Goal: Feedback & Contribution: Submit feedback/report problem

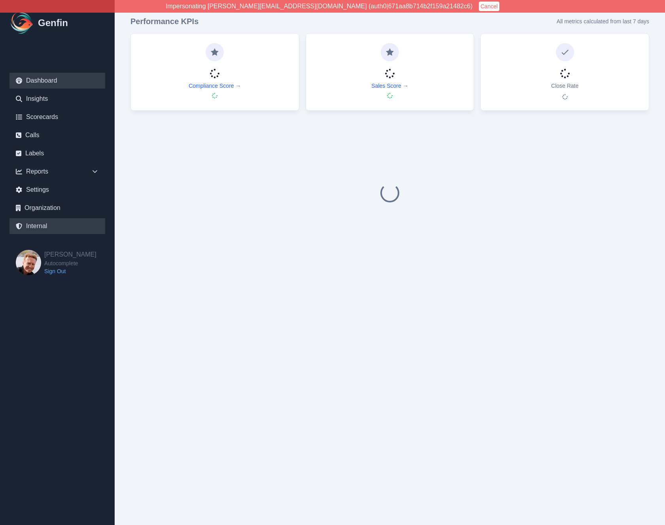
click at [49, 221] on link "Internal" at bounding box center [57, 226] width 96 height 16
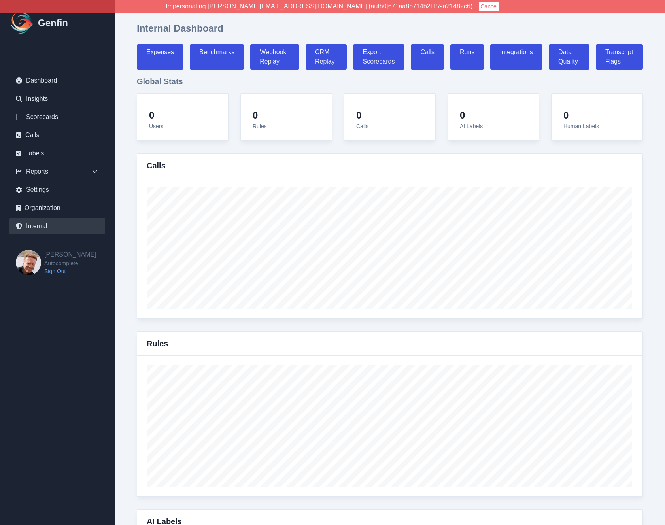
select select "paid"
select select "7"
select select "paid"
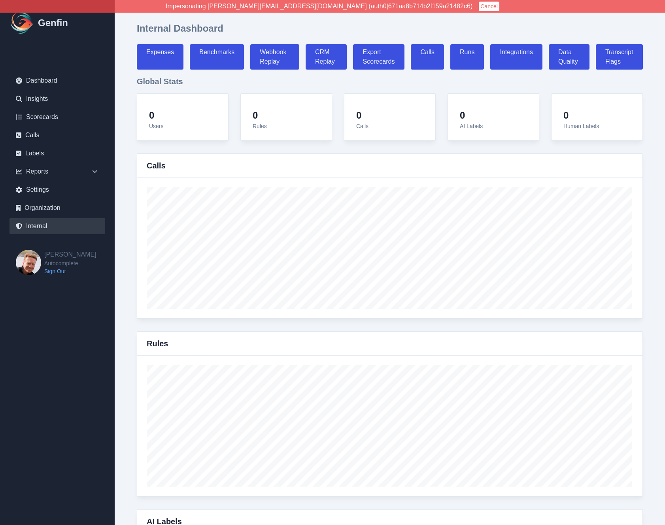
select select "7"
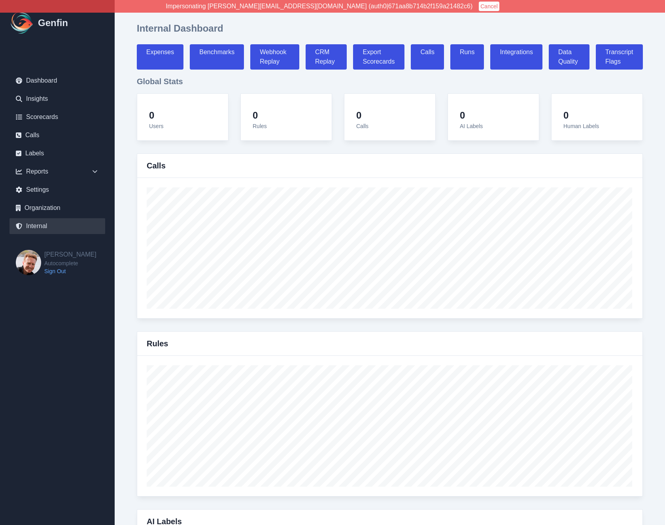
select select "7"
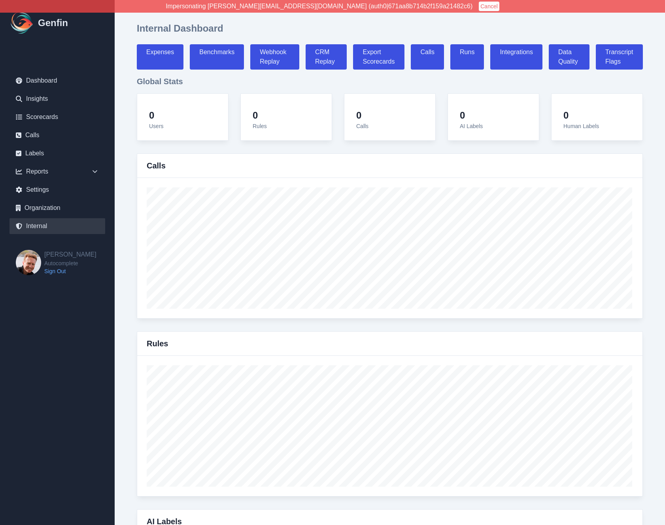
select select "7"
select select "paid"
select select "7"
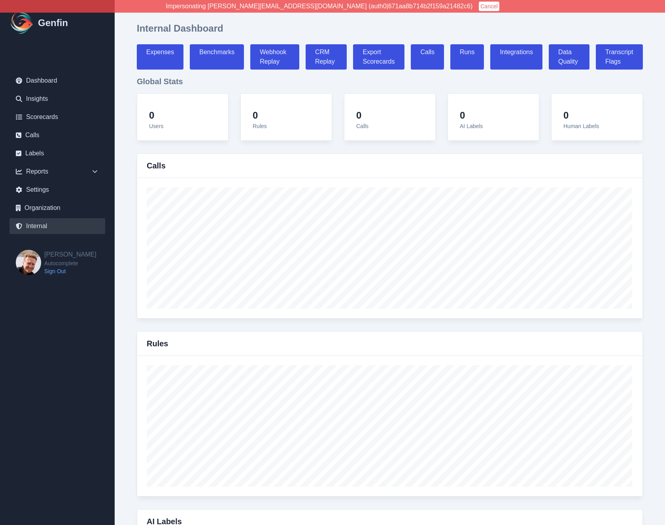
select select "7"
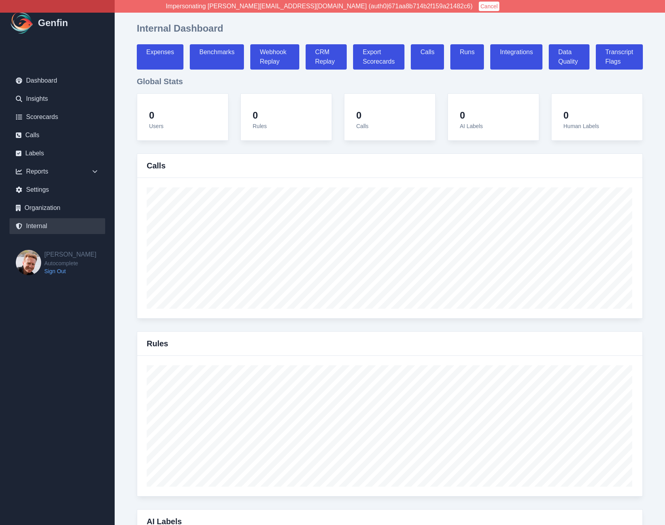
select select "7"
select select "paid"
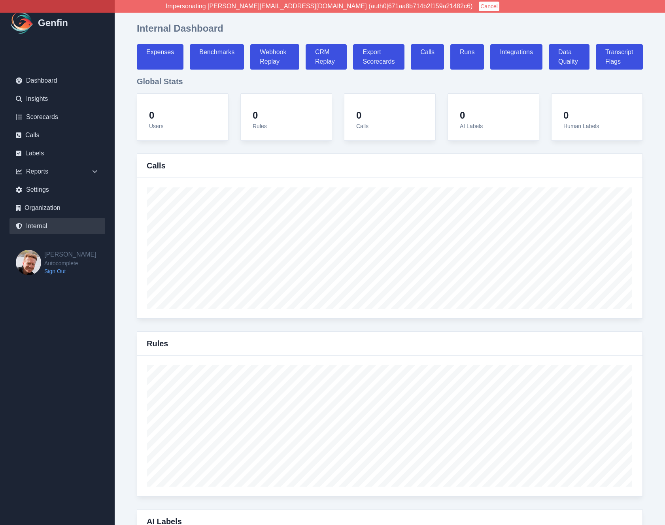
select select "7"
select select "paid"
select select "7"
select select "paid"
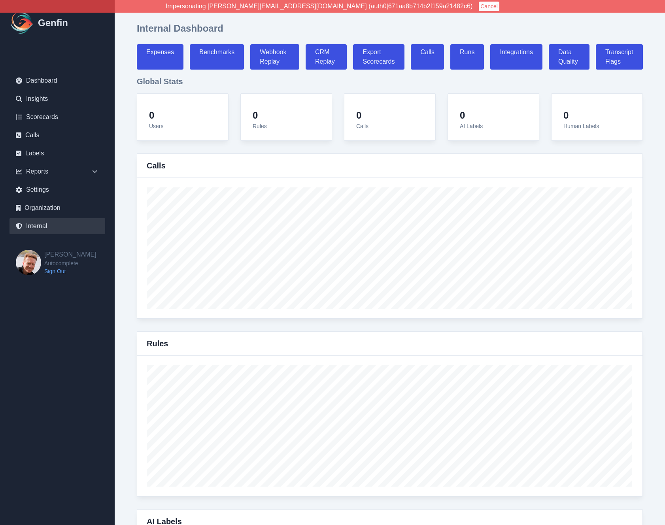
select select "7"
select select "paid"
select select "7"
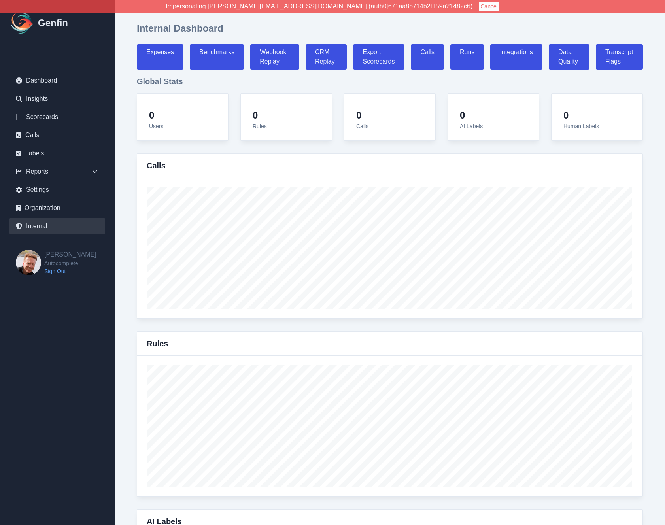
select select "7"
select select "paid"
select select "7"
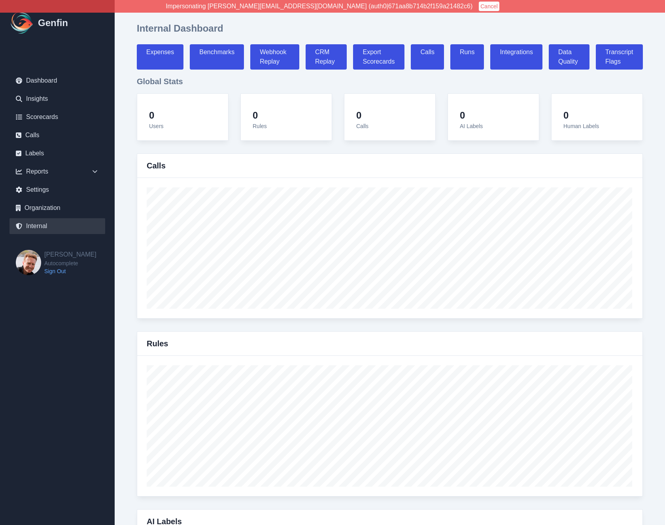
select select "paid"
select select "7"
select select "paid"
select select "7"
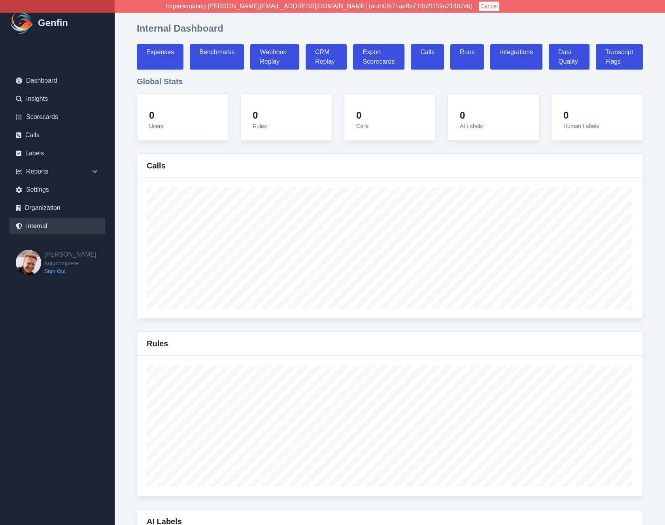
select select "paid"
select select "7"
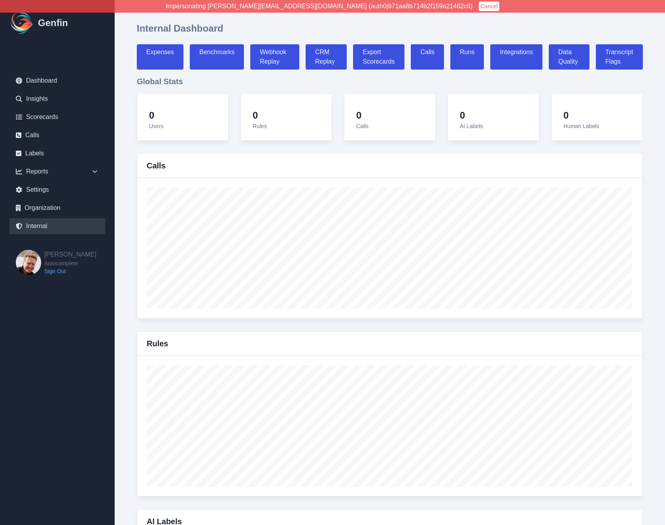
select select "7"
select select "paid"
select select "7"
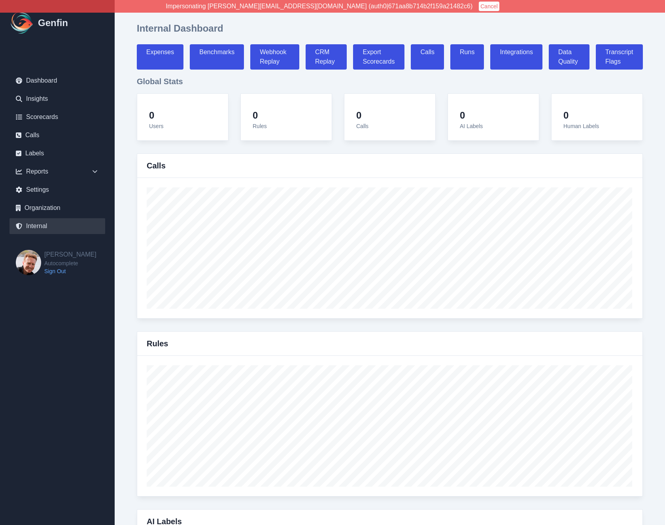
select select "7"
select select "paid"
select select "7"
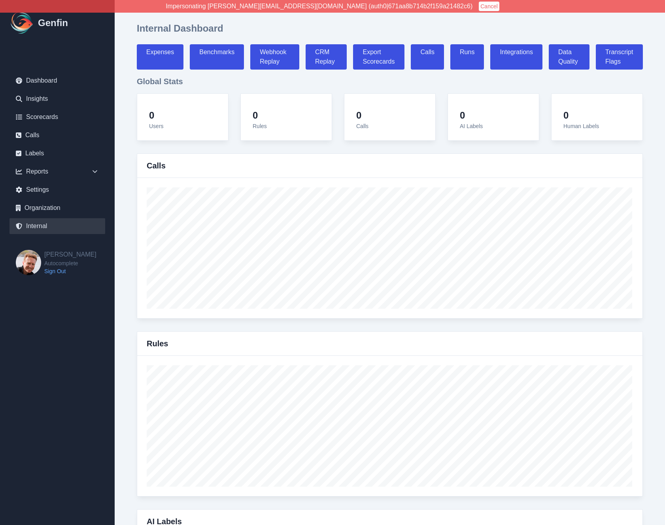
select select "7"
select select "paid"
select select "7"
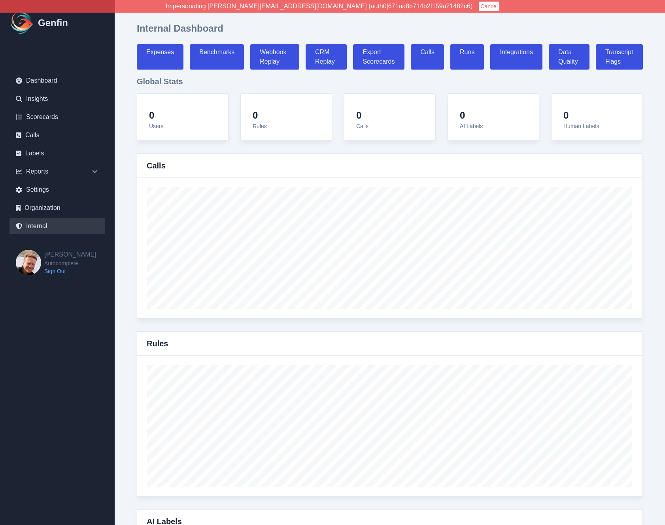
click at [479, 6] on button "Cancel" at bounding box center [489, 6] width 21 height 9
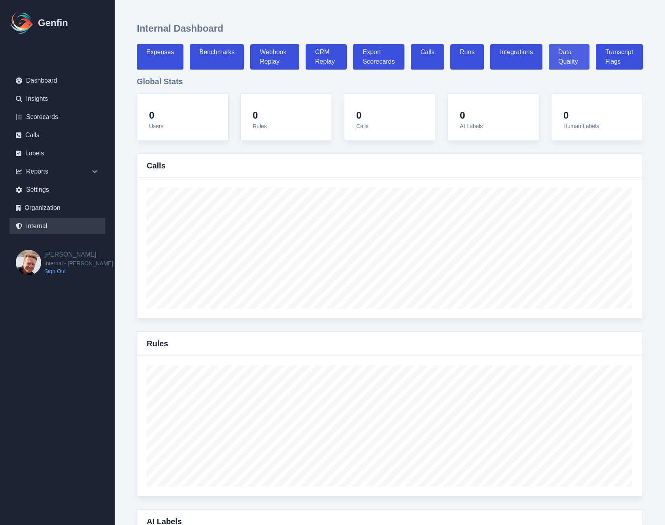
click at [563, 56] on link "Data Quality" at bounding box center [569, 56] width 41 height 25
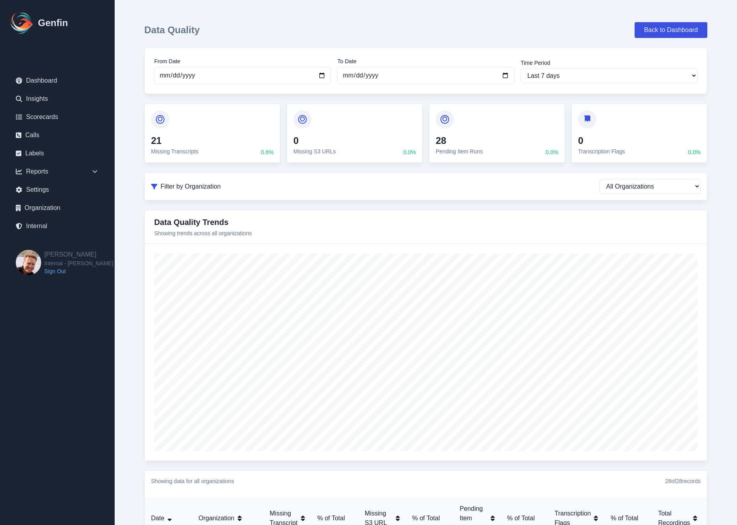
click at [153, 115] on div at bounding box center [160, 119] width 18 height 18
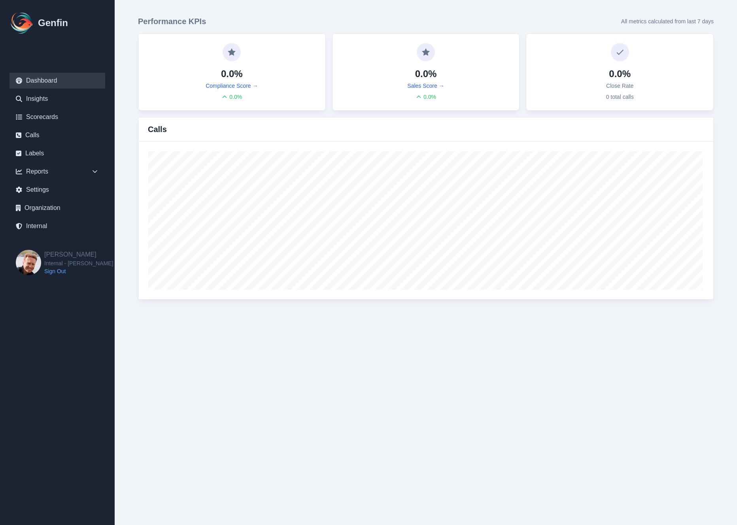
click at [48, 218] on ul "Dashboard Insights Scorecards Calls Labels Reports Sales Compliance Agents Rule…" at bounding box center [57, 153] width 96 height 161
click at [53, 222] on link "Internal" at bounding box center [57, 226] width 96 height 16
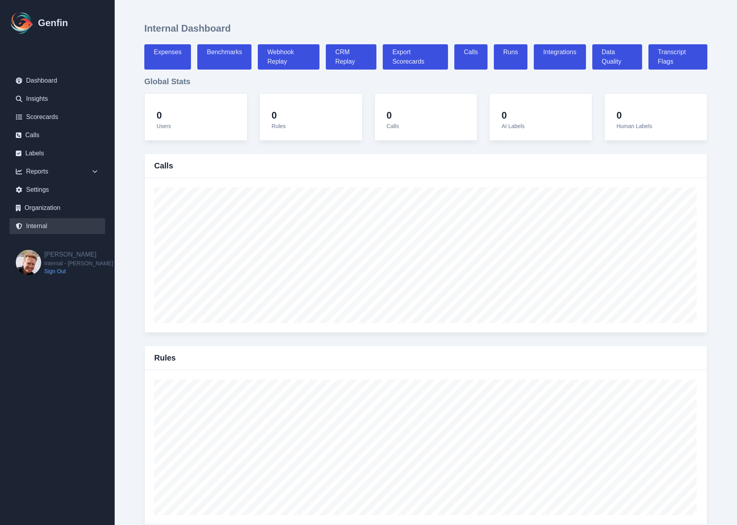
select select "paid"
select select "7"
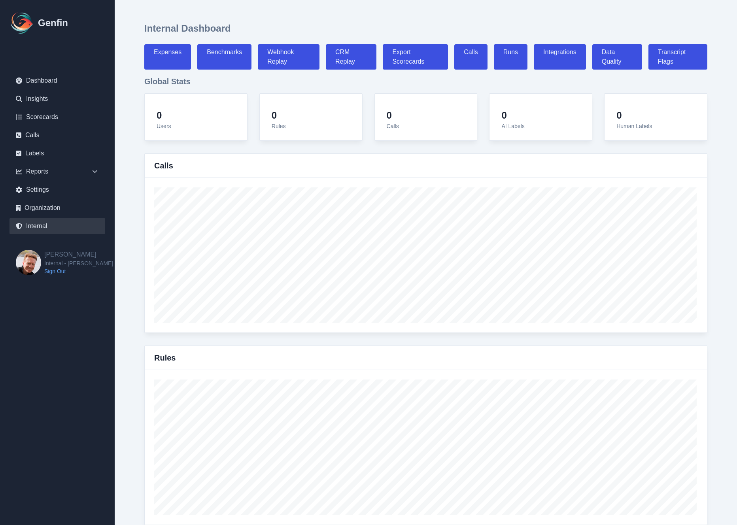
select select "paid"
select select "7"
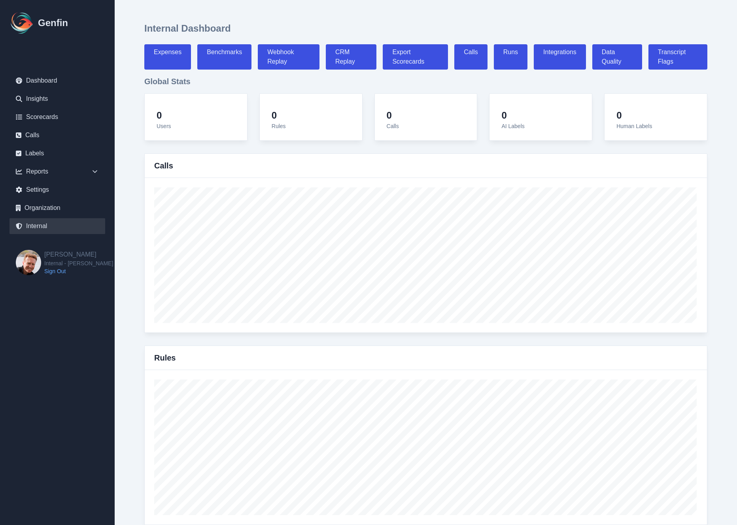
select select "7"
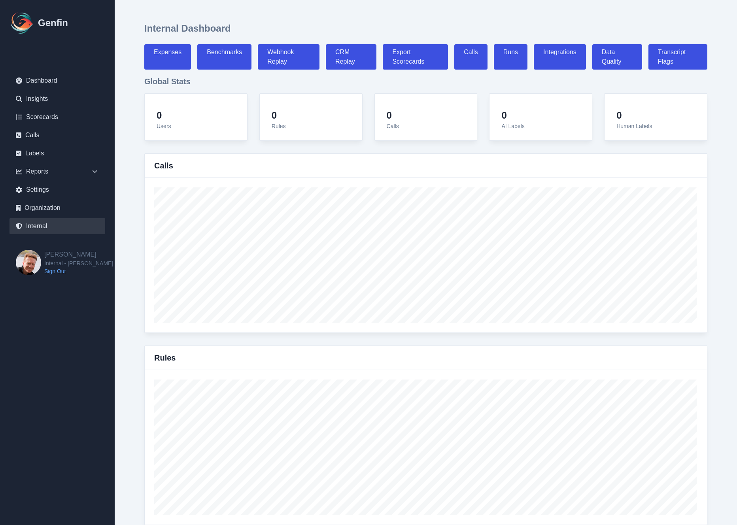
select select "7"
select select "paid"
select select "7"
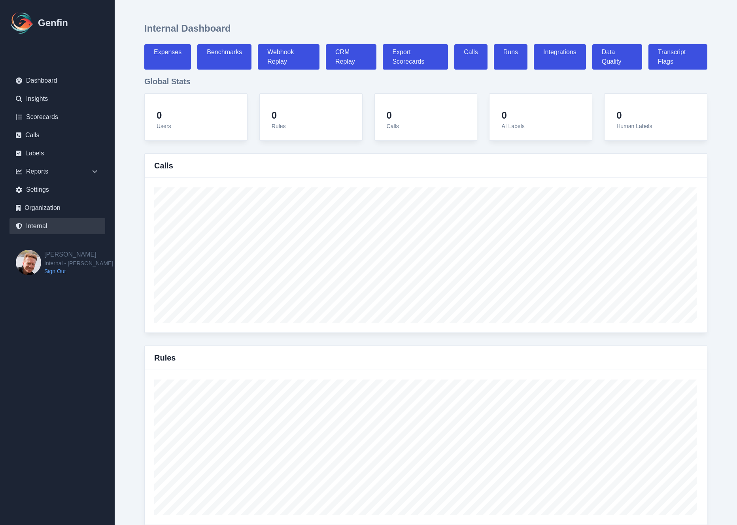
select select "7"
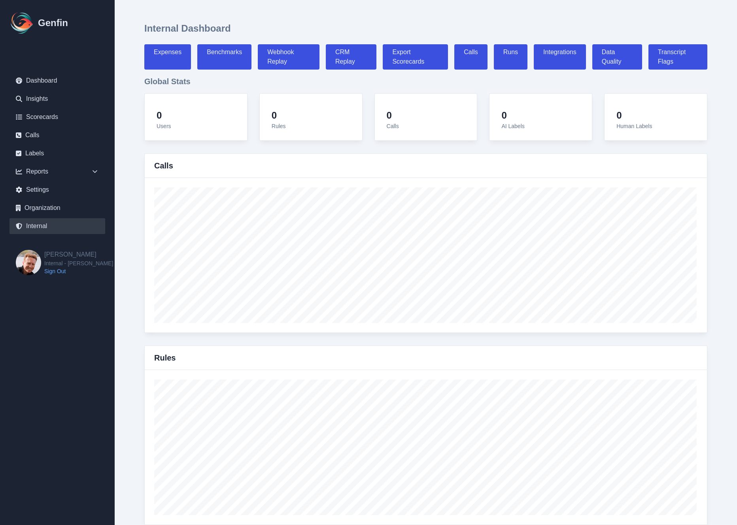
select select "7"
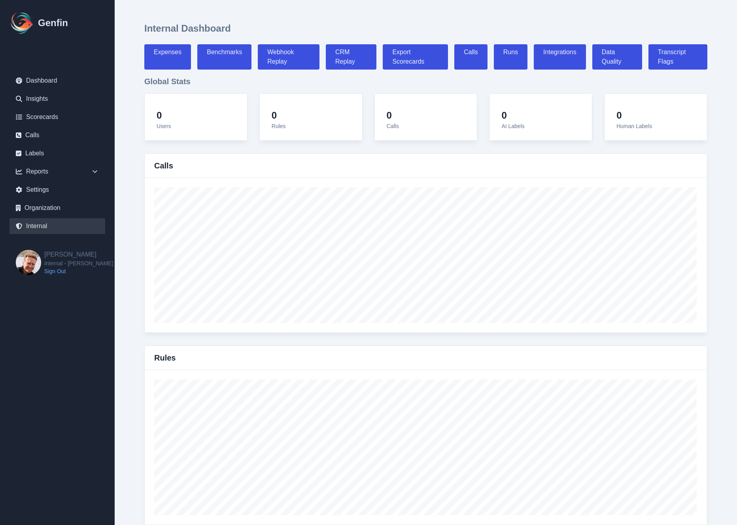
select select "paid"
select select "7"
select select "paid"
select select "7"
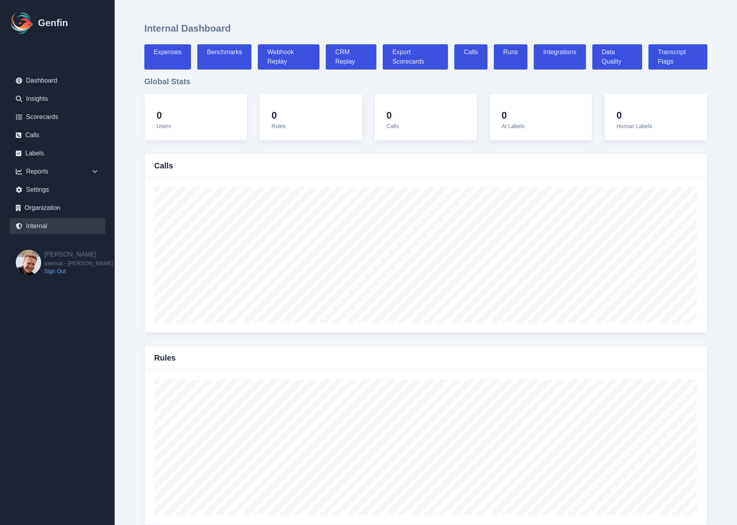
select select "paid"
select select "7"
select select "paid"
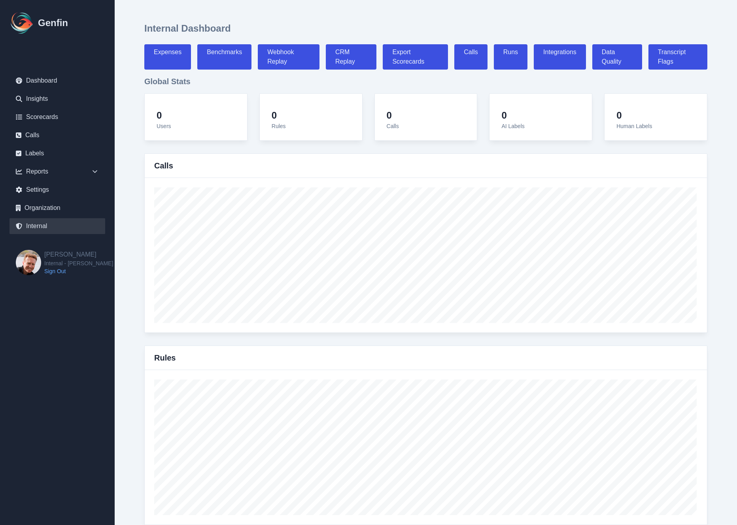
select select "7"
select select "paid"
select select "7"
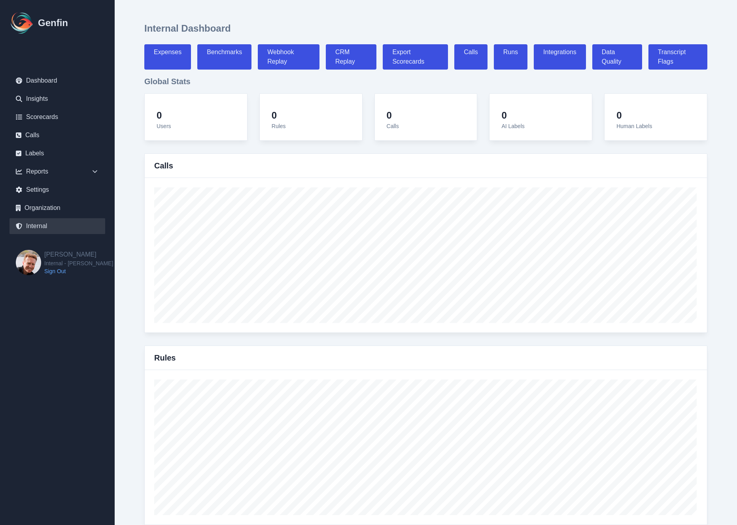
select select "7"
select select "paid"
select select "7"
select select "paid"
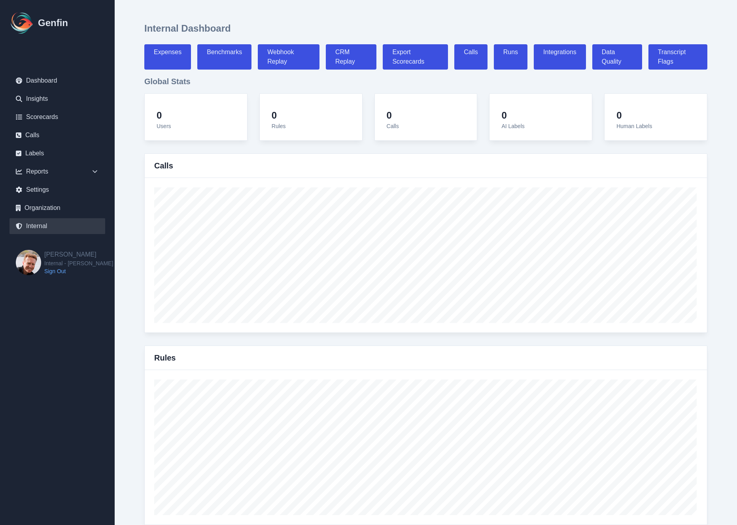
select select "7"
select select "paid"
select select "7"
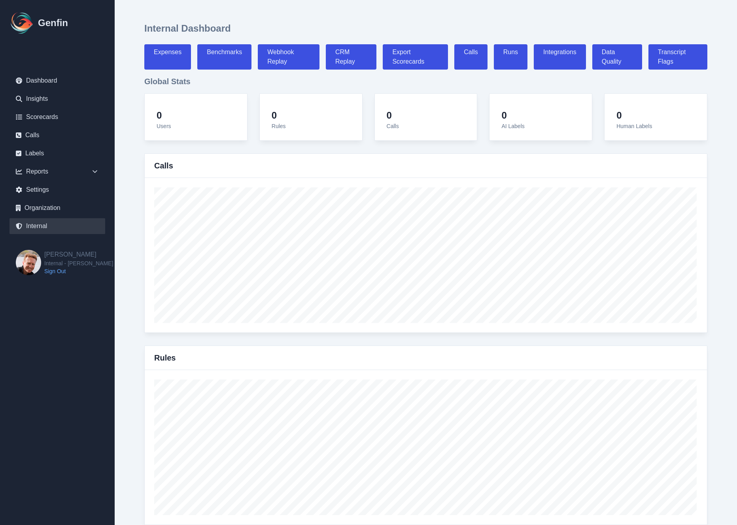
select select "7"
select select "paid"
select select "7"
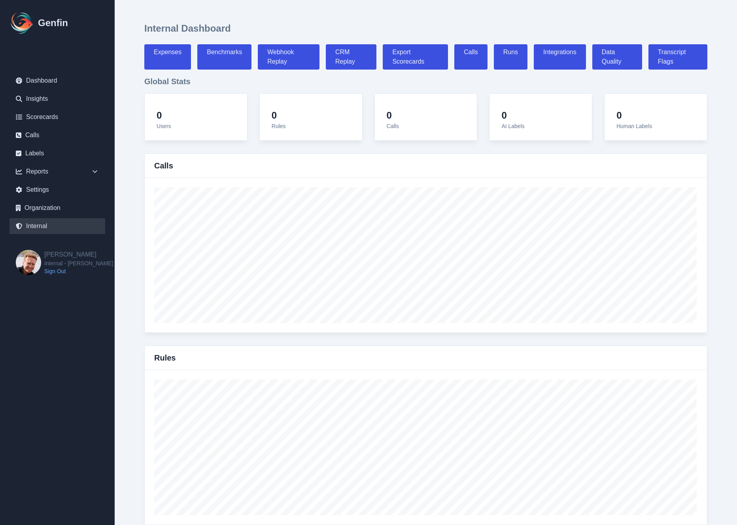
select select "7"
select select "paid"
select select "7"
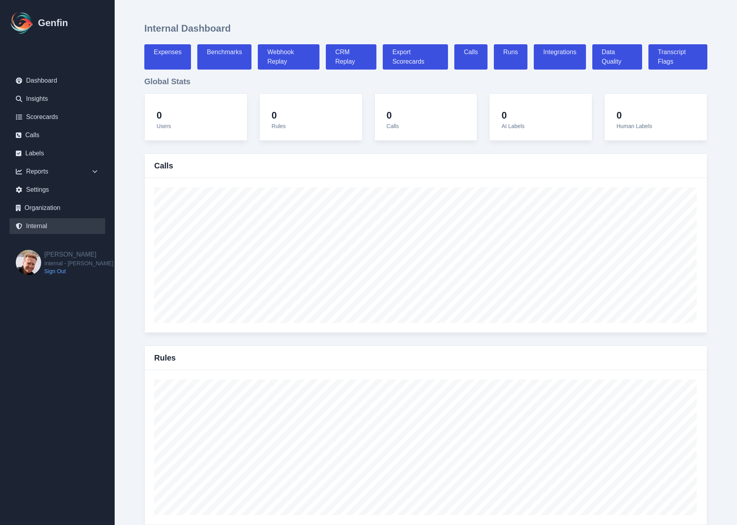
select select "7"
select select "paid"
select select "7"
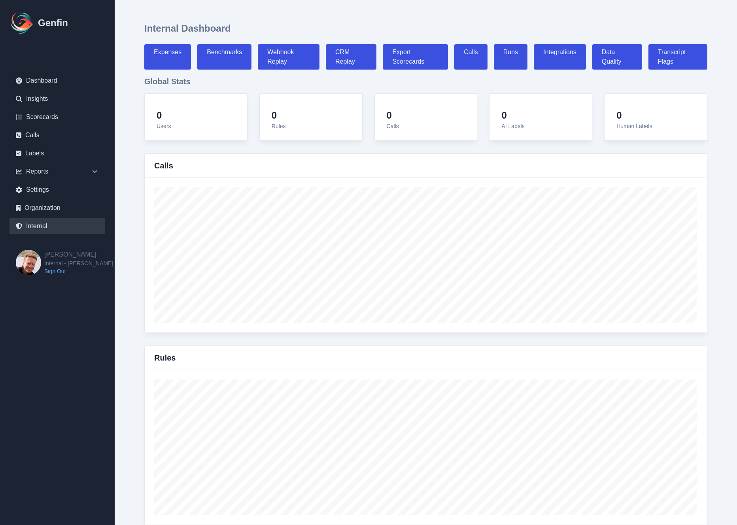
select select "7"
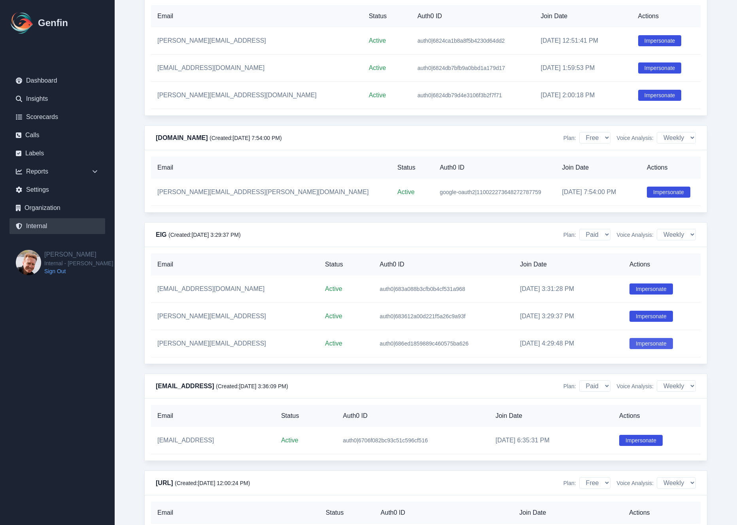
click at [648, 349] on button "Impersonate" at bounding box center [652, 343] width 44 height 11
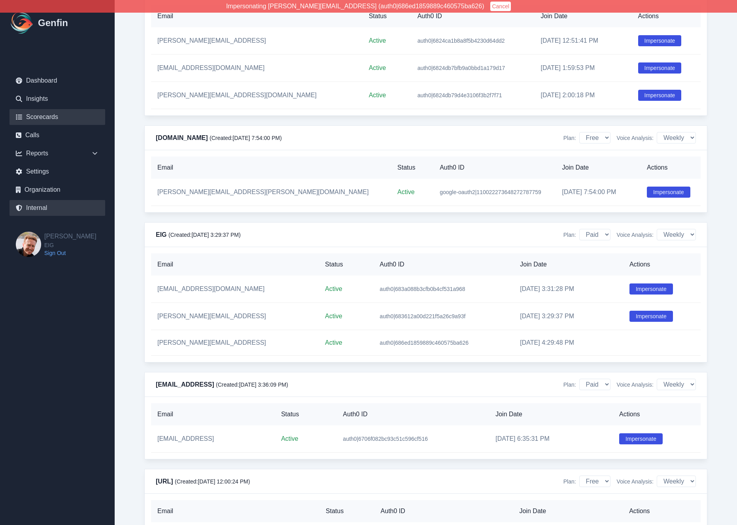
click at [40, 118] on link "Scorecards" at bounding box center [57, 117] width 96 height 16
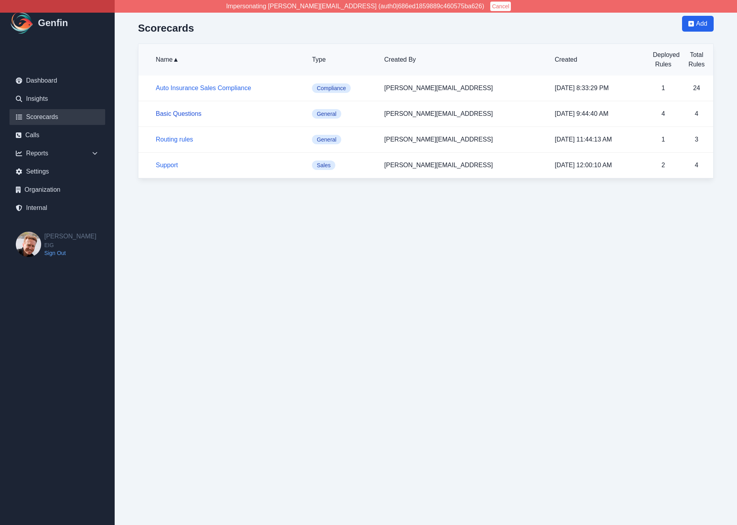
click at [174, 114] on link "Basic Questions" at bounding box center [179, 113] width 46 height 7
click at [172, 164] on link "Support" at bounding box center [167, 165] width 22 height 7
click at [167, 140] on link "Routing rules" at bounding box center [174, 139] width 37 height 7
click at [45, 152] on div "Reports" at bounding box center [57, 154] width 96 height 16
click at [186, 115] on link "Basic Questions" at bounding box center [179, 113] width 46 height 7
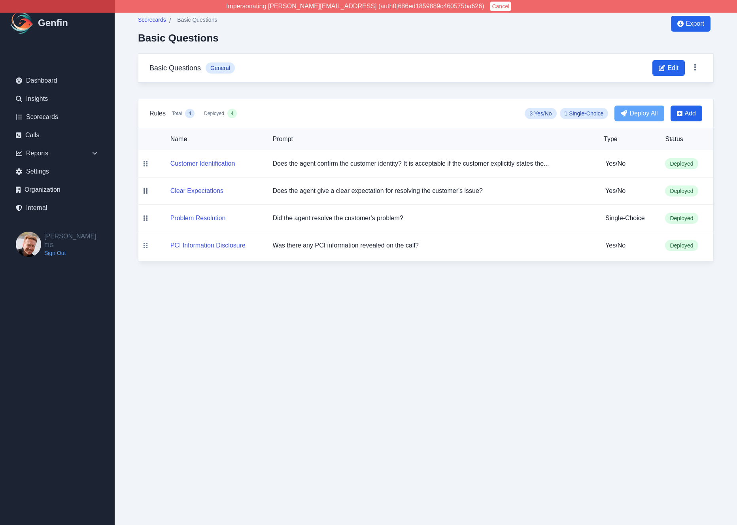
click at [128, 156] on div "Scorecards / Basic Questions Basic Questions Export Basic Questions General Edi…" at bounding box center [426, 138] width 608 height 277
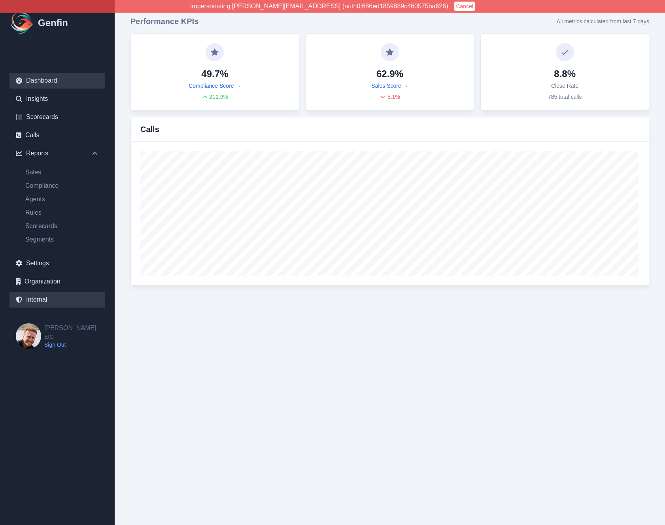
click at [41, 303] on link "Internal" at bounding box center [57, 300] width 96 height 16
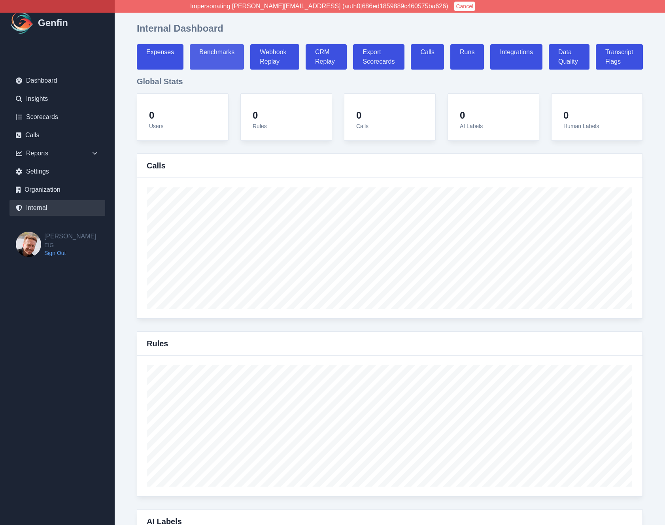
select select "paid"
select select "7"
select select "paid"
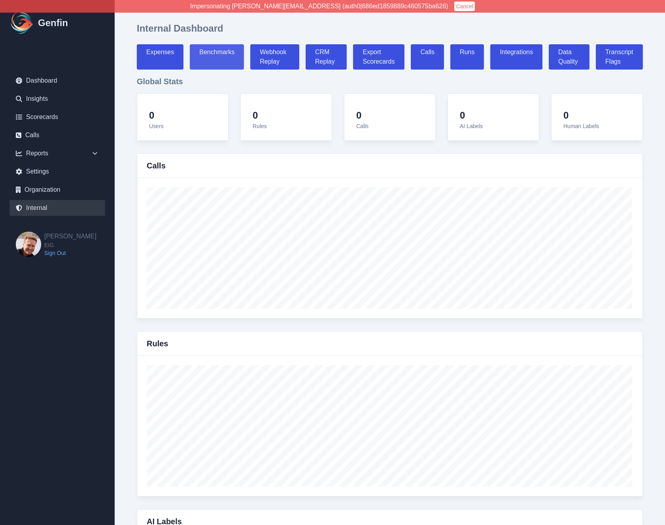
select select "7"
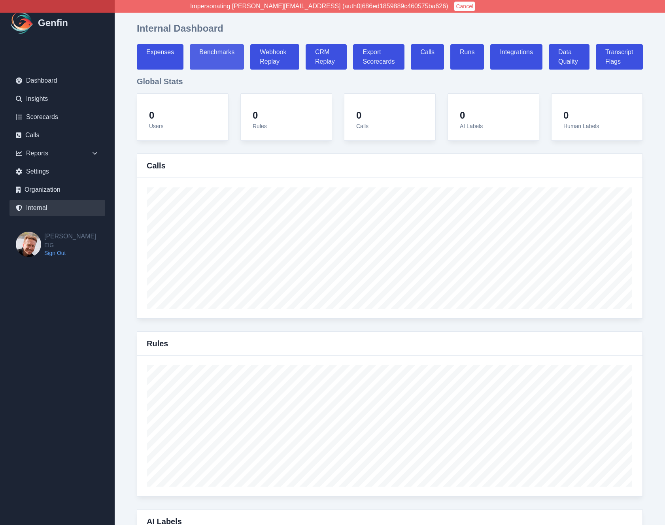
select select "7"
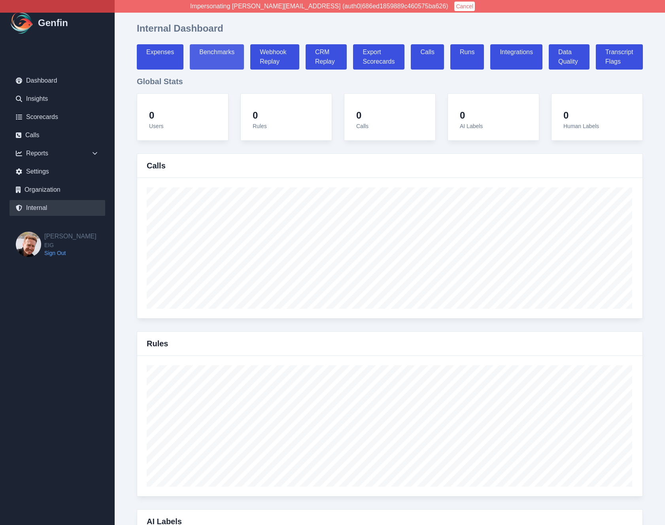
select select "7"
select select "paid"
select select "7"
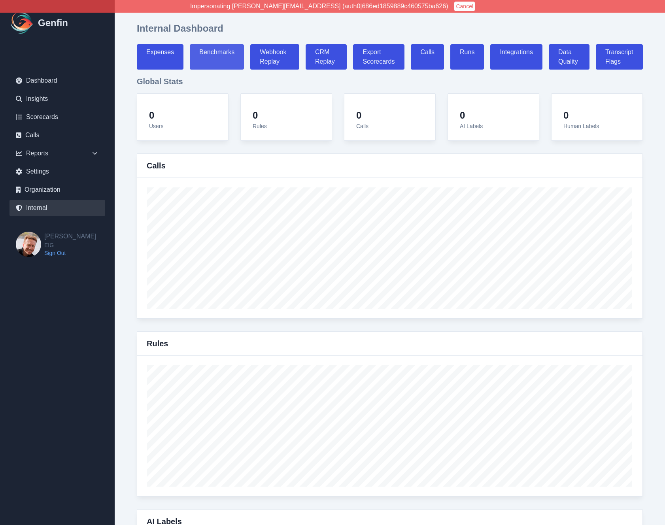
select select "7"
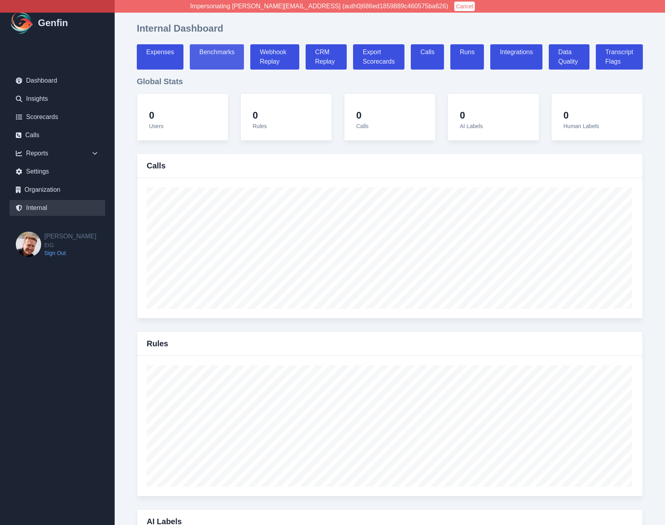
select select "7"
select select "paid"
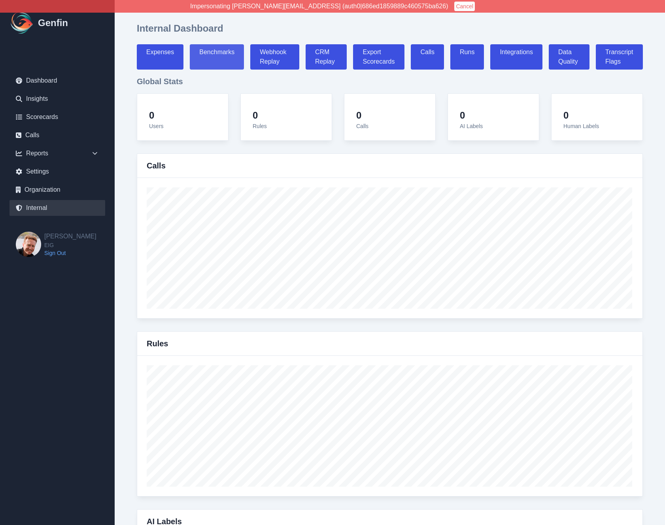
select select "7"
select select "paid"
select select "7"
select select "paid"
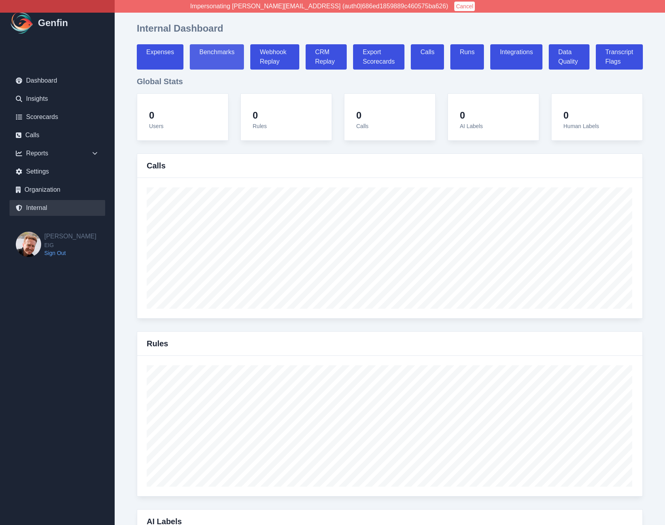
select select "7"
select select "paid"
select select "7"
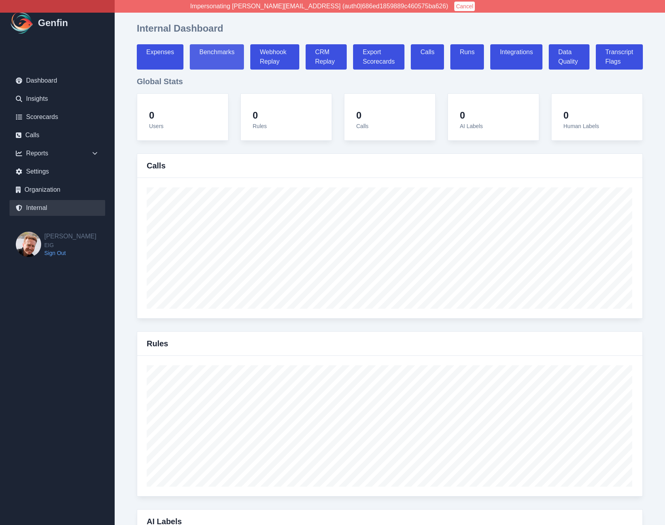
select select "7"
select select "paid"
select select "7"
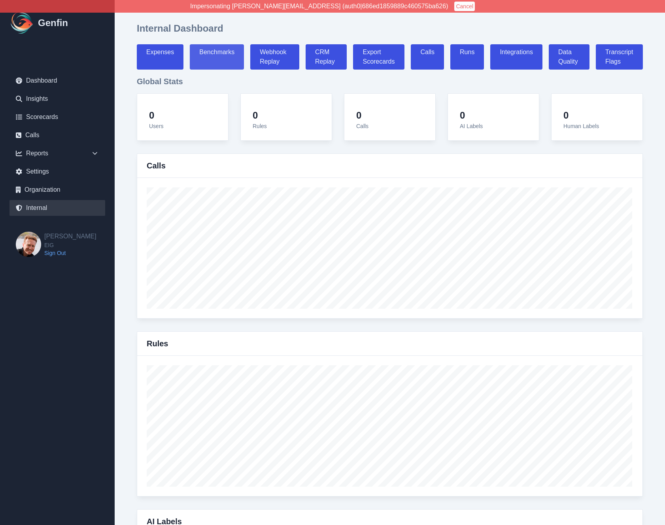
select select "paid"
select select "7"
select select "paid"
select select "7"
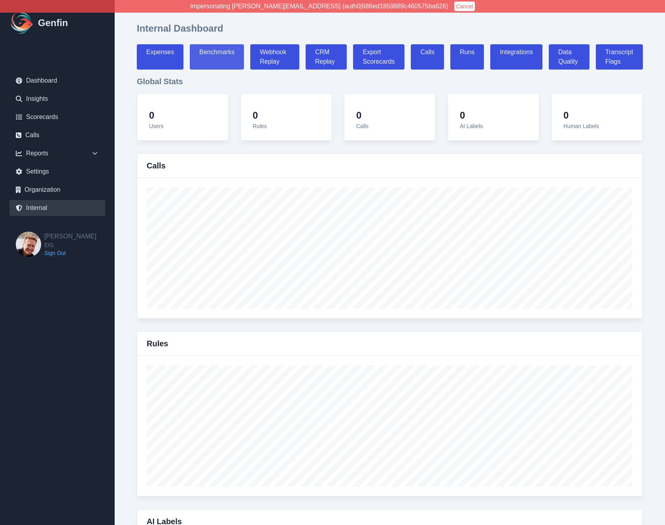
select select "paid"
select select "7"
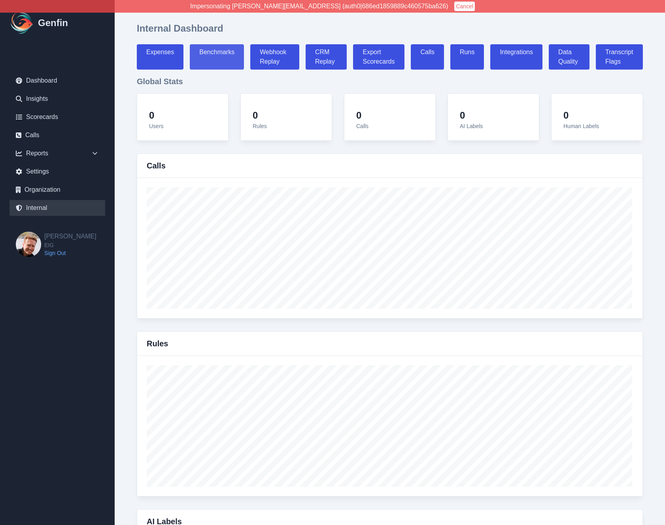
select select "7"
select select "paid"
select select "7"
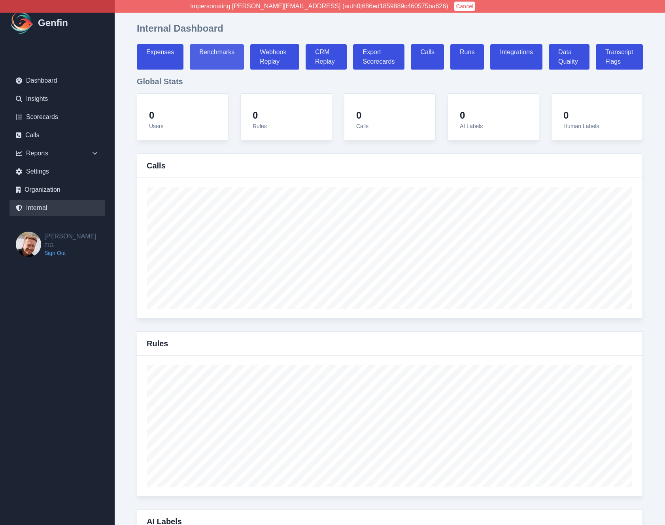
select select "7"
select select "paid"
select select "7"
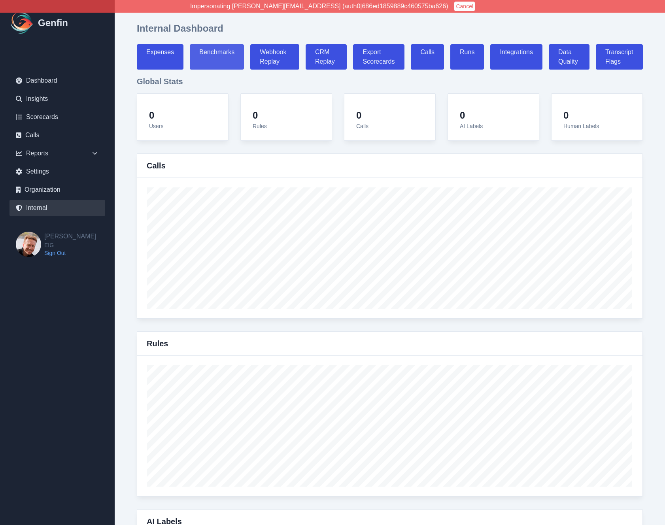
select select "7"
select select "paid"
select select "7"
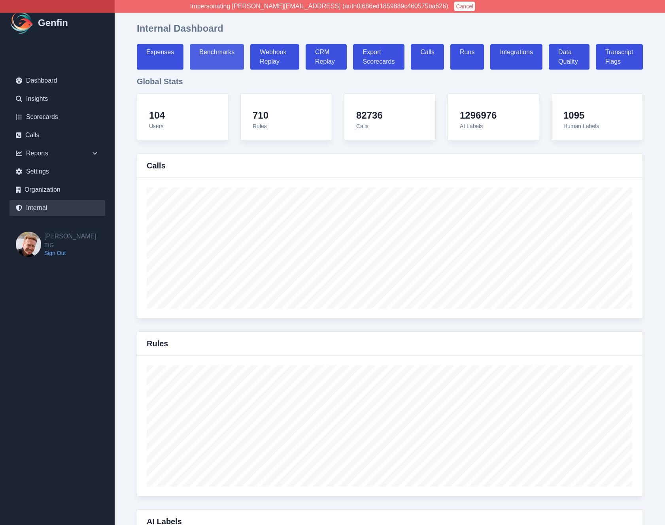
click at [210, 53] on link "Benchmarks" at bounding box center [217, 56] width 54 height 25
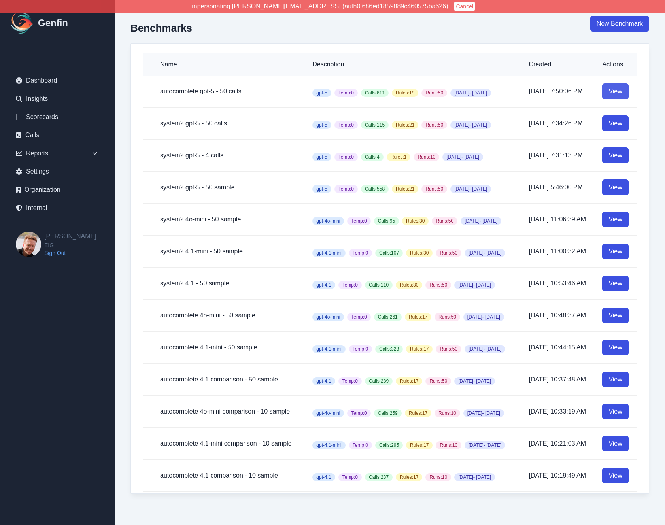
click at [615, 93] on link "View" at bounding box center [616, 91] width 26 height 16
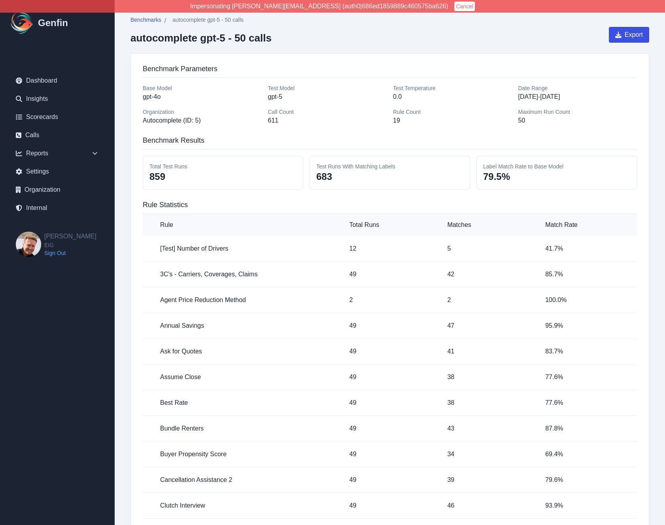
click at [455, 8] on button "Cancel" at bounding box center [465, 6] width 21 height 9
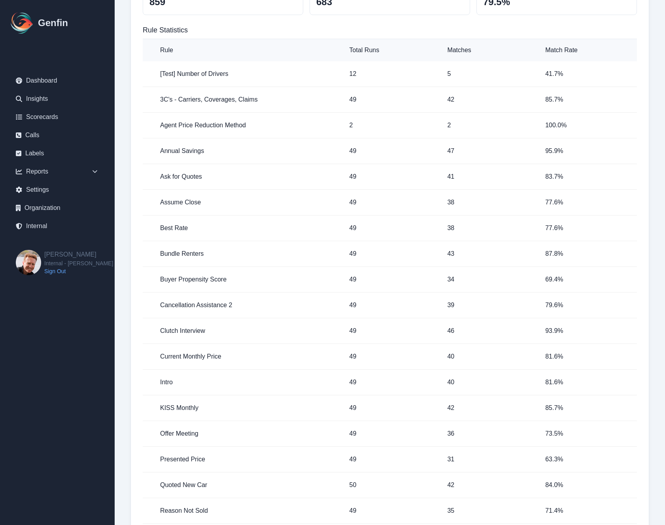
scroll to position [177, 0]
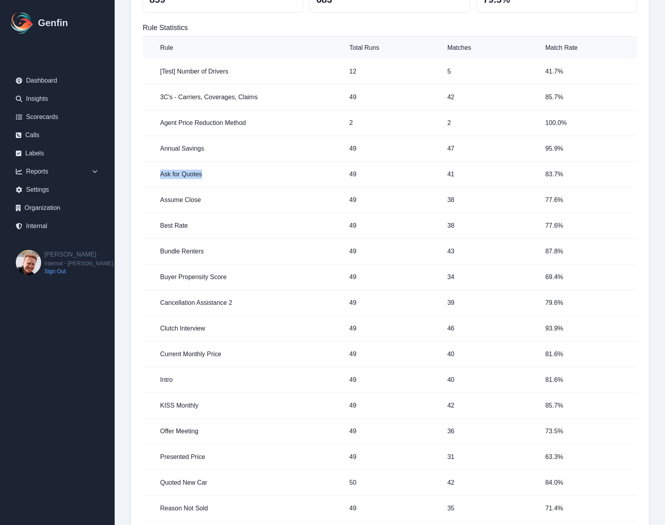
drag, startPoint x: 197, startPoint y: 174, endPoint x: 150, endPoint y: 177, distance: 48.0
click at [150, 177] on td "Ask for Quotes" at bounding box center [243, 175] width 201 height 26
copy h5 "Ask for Quotes"
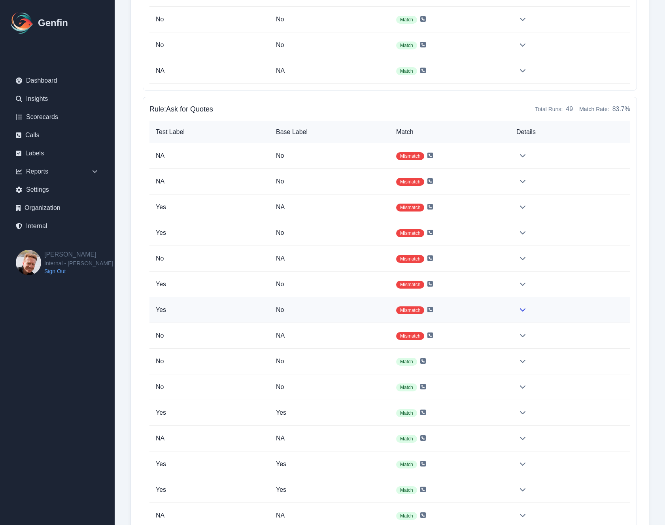
scroll to position [3772, 0]
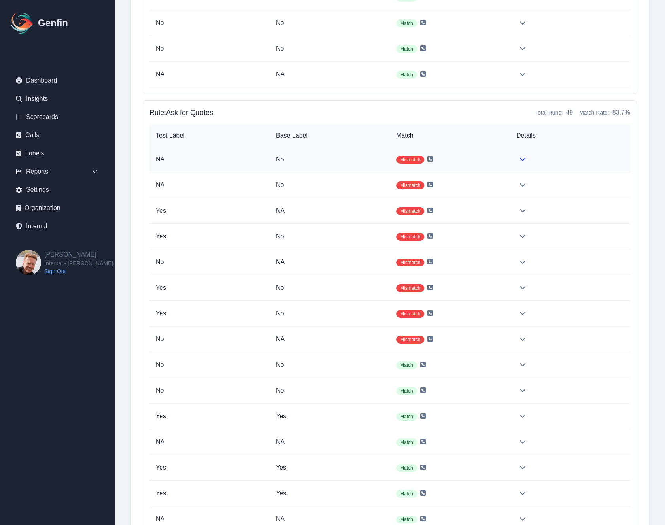
click at [495, 159] on td "Mismatch" at bounding box center [450, 160] width 120 height 26
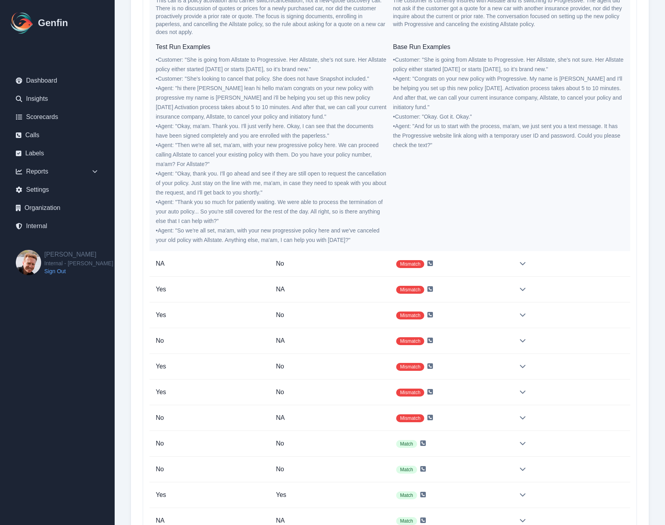
scroll to position [3981, 0]
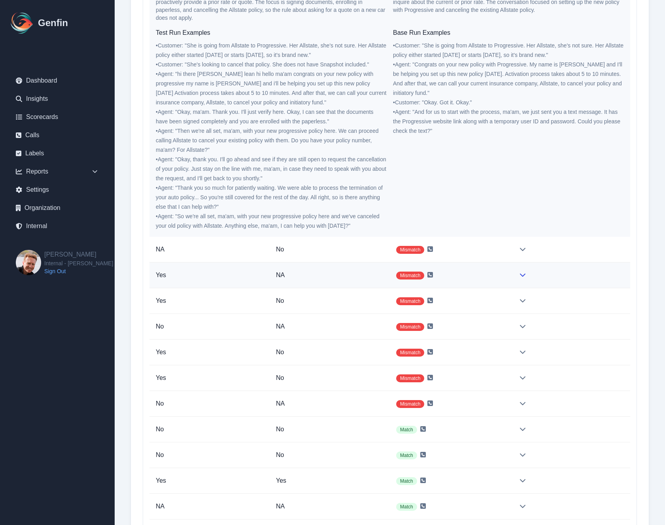
click at [479, 272] on td "Mismatch" at bounding box center [450, 276] width 120 height 26
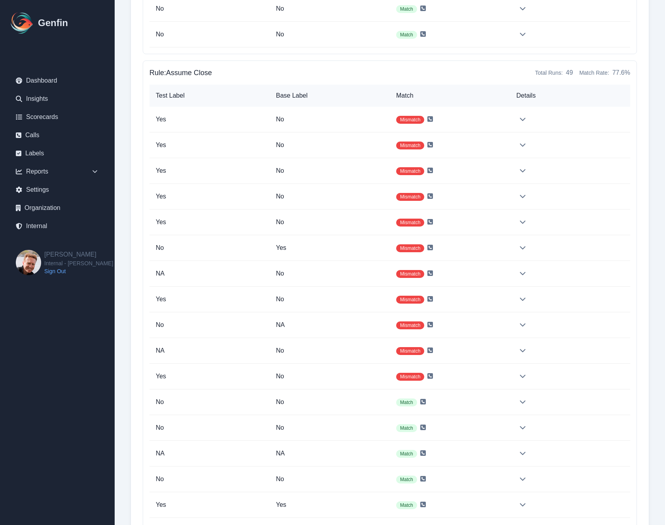
scroll to position [5616, 0]
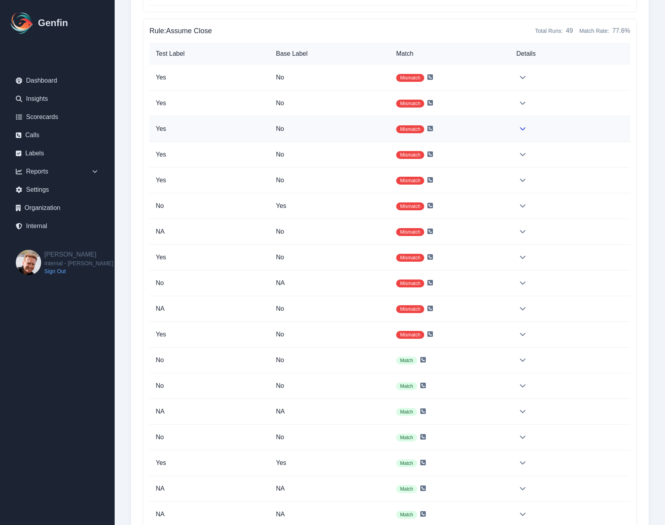
click at [464, 127] on td "Mismatch" at bounding box center [450, 129] width 120 height 26
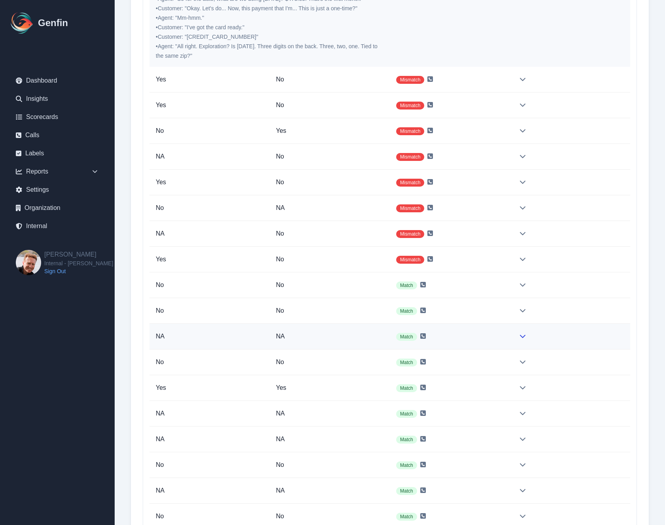
scroll to position [5896, 0]
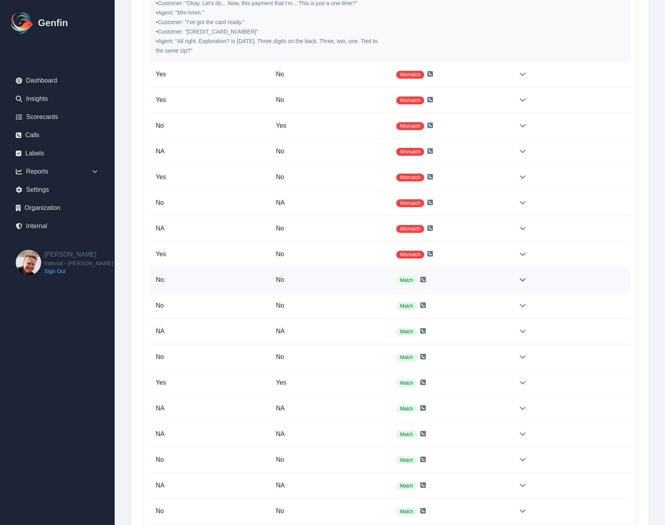
click at [505, 278] on td "Match" at bounding box center [450, 280] width 120 height 26
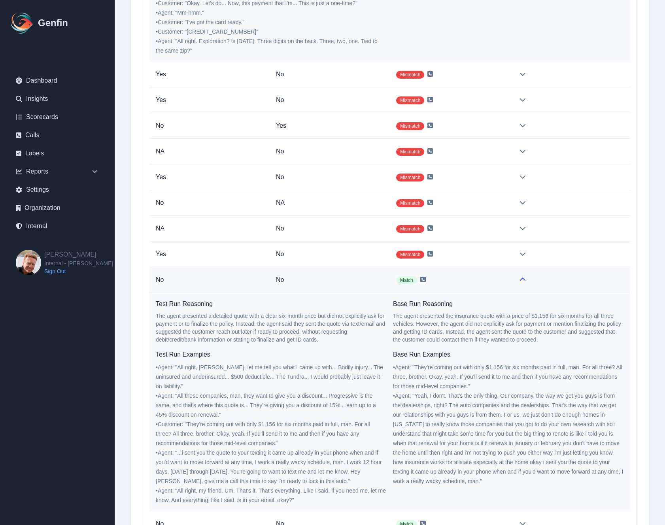
click at [505, 278] on td "Match" at bounding box center [450, 280] width 120 height 26
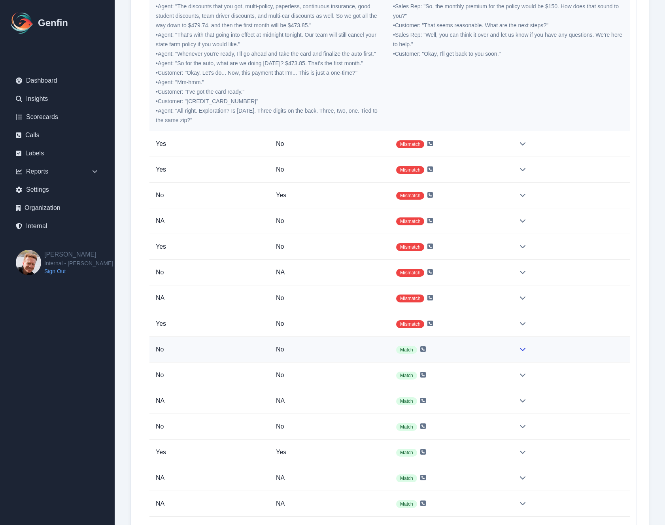
scroll to position [5790, 0]
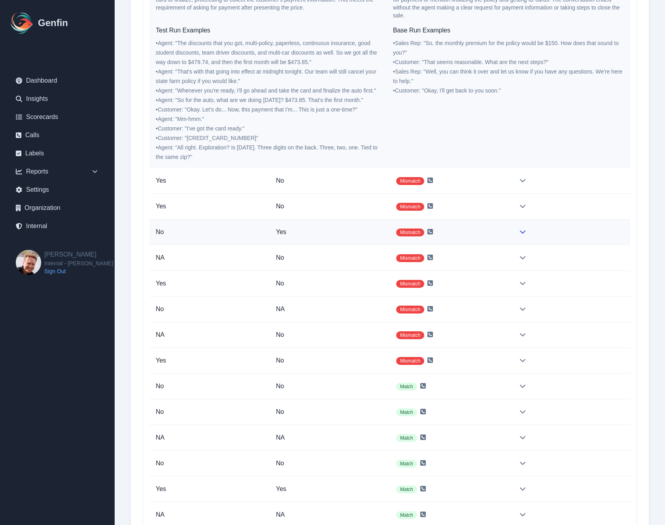
click at [470, 235] on td "Mismatch" at bounding box center [450, 233] width 120 height 26
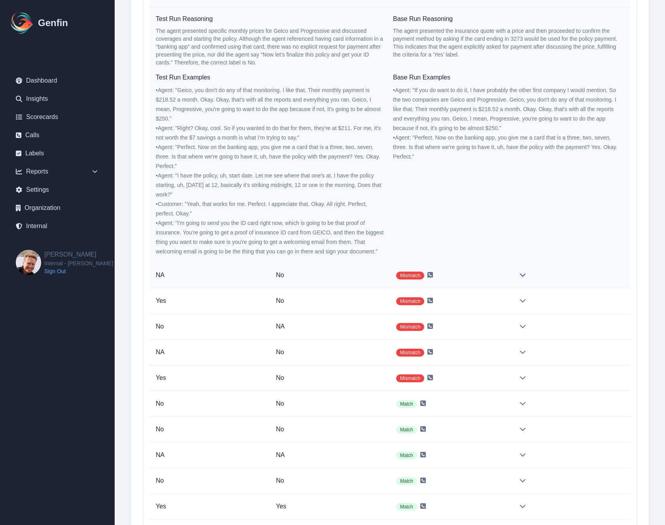
scroll to position [6047, 0]
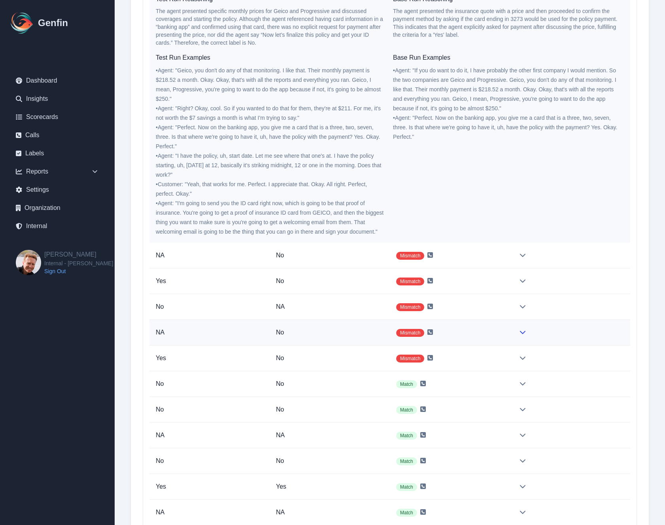
click at [485, 322] on td "Mismatch" at bounding box center [450, 333] width 120 height 26
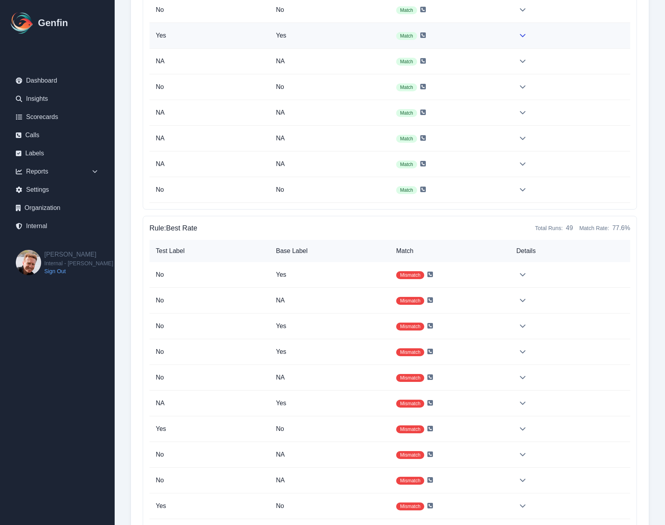
scroll to position [7608, 0]
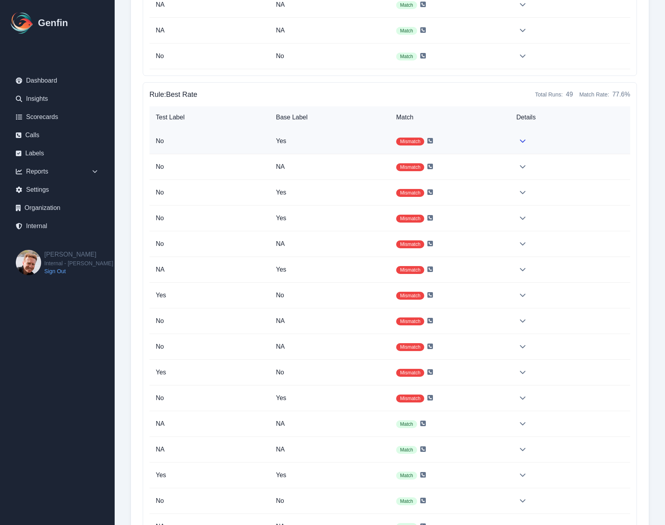
click at [487, 142] on td "Mismatch" at bounding box center [450, 142] width 120 height 26
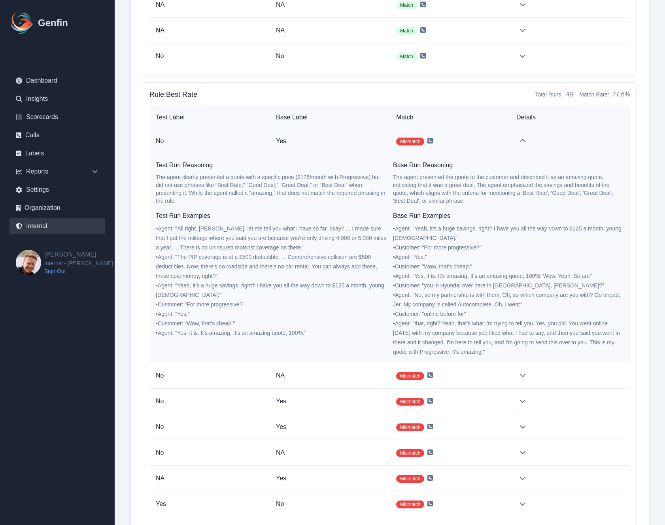
click at [44, 227] on link "Internal" at bounding box center [57, 226] width 96 height 16
click at [432, 142] on icon at bounding box center [431, 141] width 6 height 6
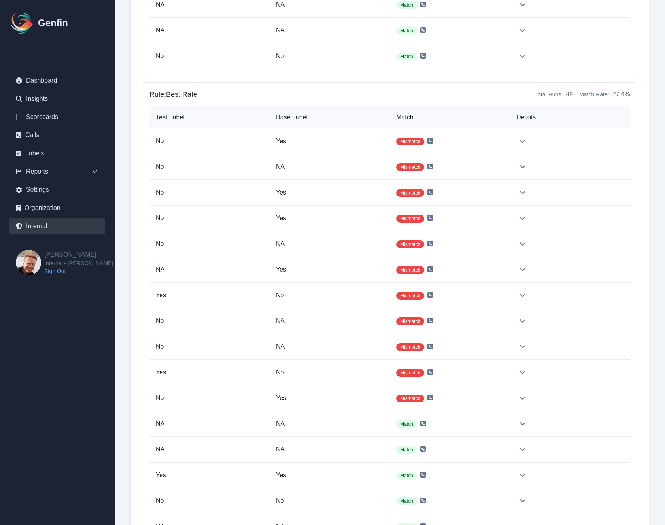
click at [43, 226] on link "Internal" at bounding box center [57, 226] width 96 height 16
click at [479, 236] on td "Mismatch" at bounding box center [450, 244] width 120 height 26
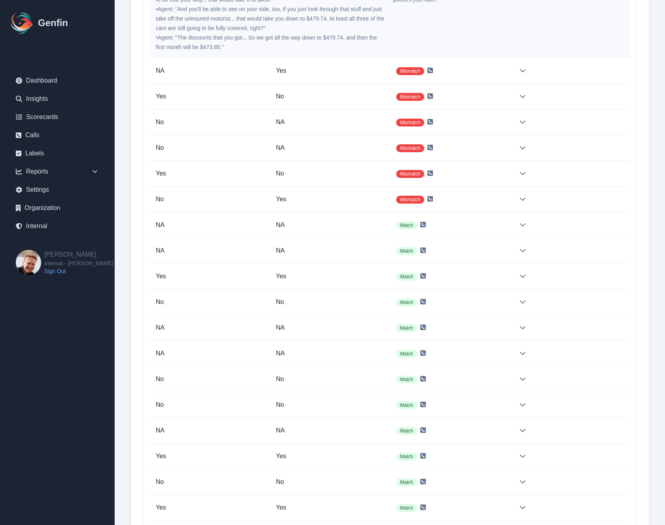
scroll to position [8024, 0]
click at [479, 198] on td "Mismatch" at bounding box center [450, 199] width 120 height 26
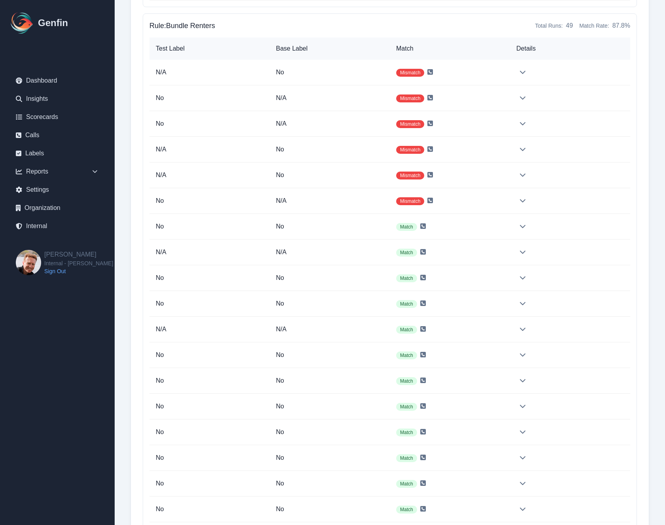
scroll to position [9432, 0]
click at [488, 78] on td "Mismatch" at bounding box center [450, 72] width 120 height 26
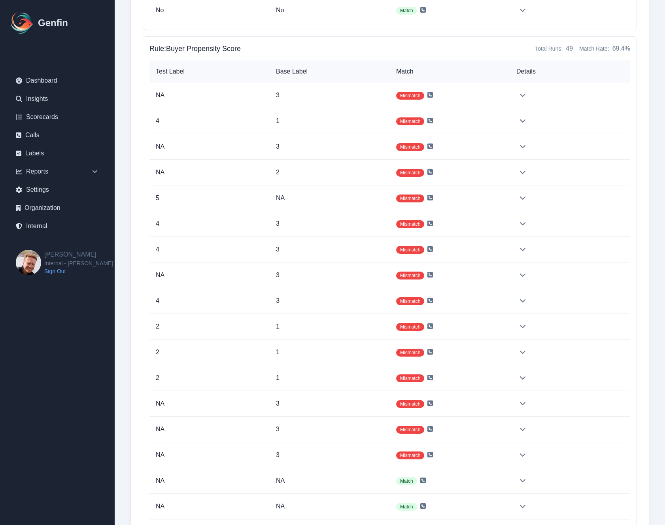
scroll to position [10860, 0]
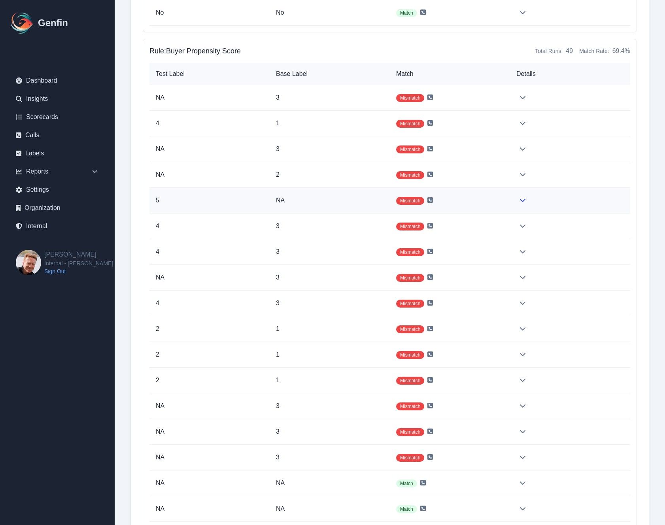
click at [475, 203] on td "Mismatch" at bounding box center [450, 201] width 120 height 26
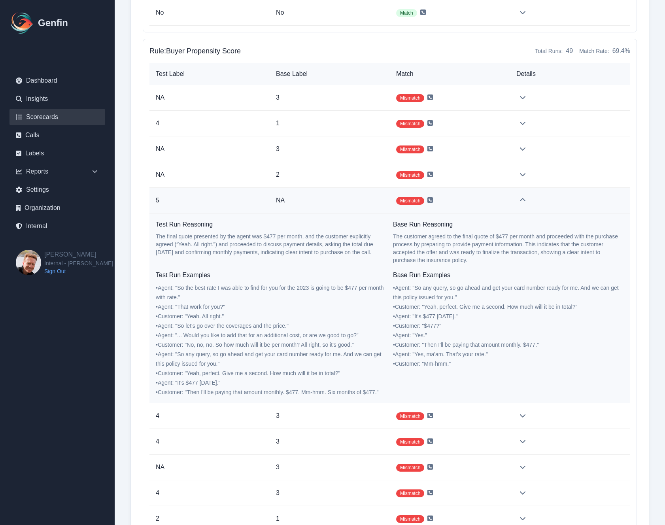
click at [38, 115] on link "Scorecards" at bounding box center [57, 117] width 96 height 16
click at [495, 121] on td "Mismatch" at bounding box center [450, 124] width 120 height 26
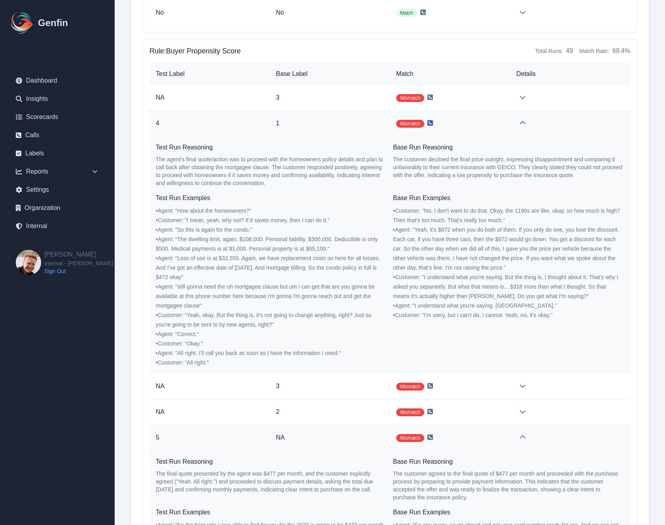
click at [432, 123] on icon at bounding box center [431, 123] width 6 height 6
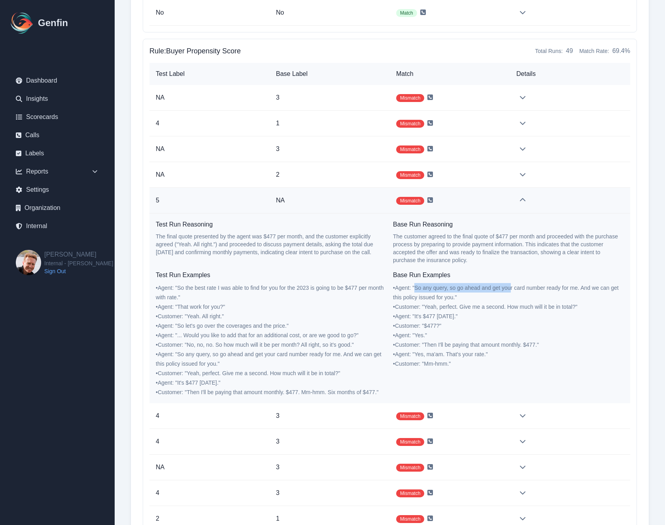
drag, startPoint x: 417, startPoint y: 286, endPoint x: 511, endPoint y: 286, distance: 94.6
click at [511, 286] on span "• Agent : " So any query, so go ahead and get your card number ready for me. An…" at bounding box center [506, 293] width 226 height 16
copy span "So any query, so go ahead and get you"
drag, startPoint x: 258, startPoint y: 287, endPoint x: 311, endPoint y: 289, distance: 52.6
click at [311, 289] on span "• Agent : " So the best rate I was able to find for you for the 2023 is going t…" at bounding box center [270, 293] width 228 height 16
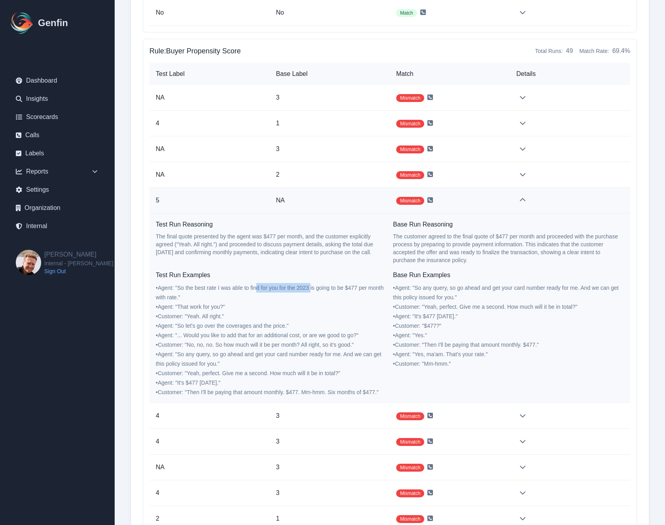
copy span "d for you for the 2023"
click at [430, 199] on icon at bounding box center [431, 200] width 6 height 6
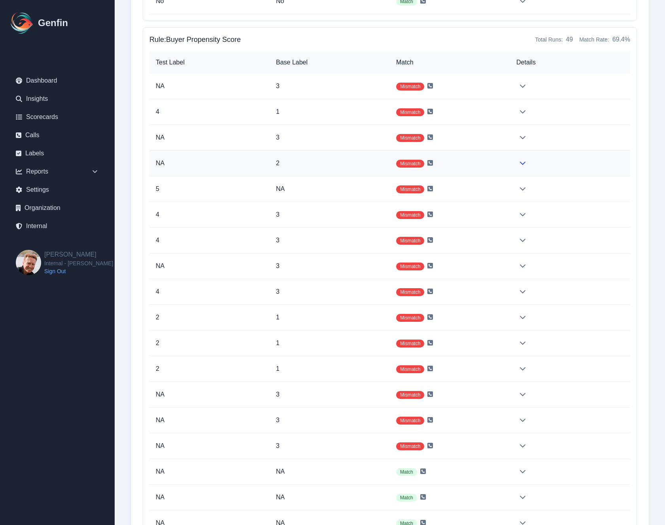
scroll to position [10872, 0]
click at [322, 193] on p "NA" at bounding box center [330, 188] width 108 height 9
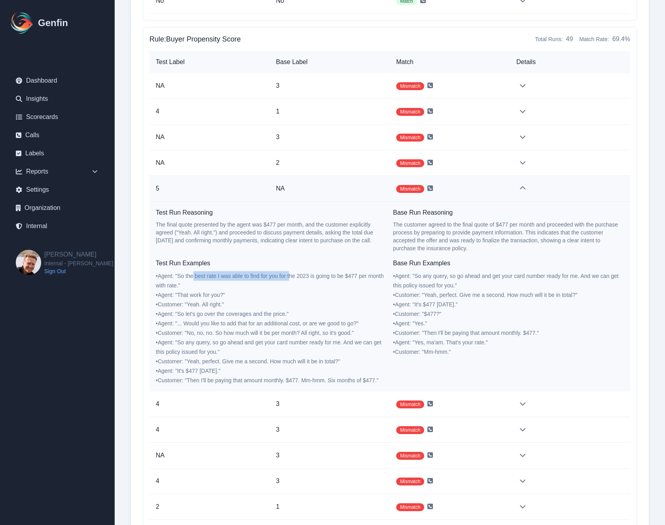
drag, startPoint x: 195, startPoint y: 277, endPoint x: 290, endPoint y: 278, distance: 95.3
click at [290, 278] on span "• Agent : " So the best rate I was able to find for you for the 2023 is going t…" at bounding box center [270, 281] width 228 height 16
copy span "best rate I was able to find for you for t"
drag, startPoint x: 425, startPoint y: 279, endPoint x: 499, endPoint y: 277, distance: 73.6
click at [499, 277] on span "• Agent : " So any query, so go ahead and get your card number ready for me. An…" at bounding box center [506, 281] width 226 height 16
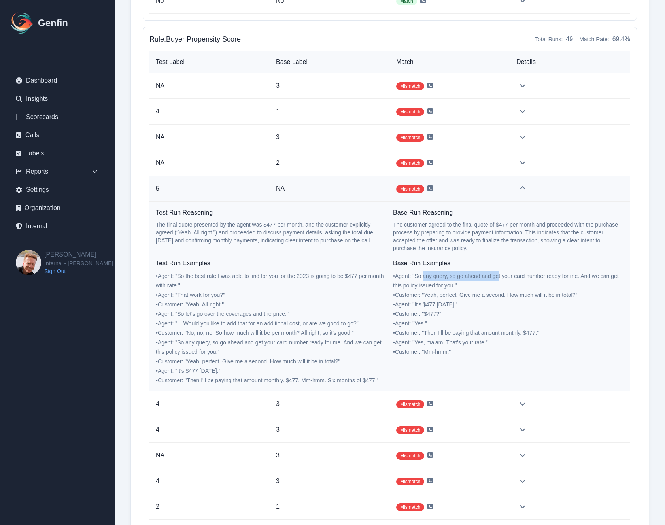
copy span "any query, so go ahead and ge"
click at [309, 110] on p "1" at bounding box center [330, 111] width 108 height 9
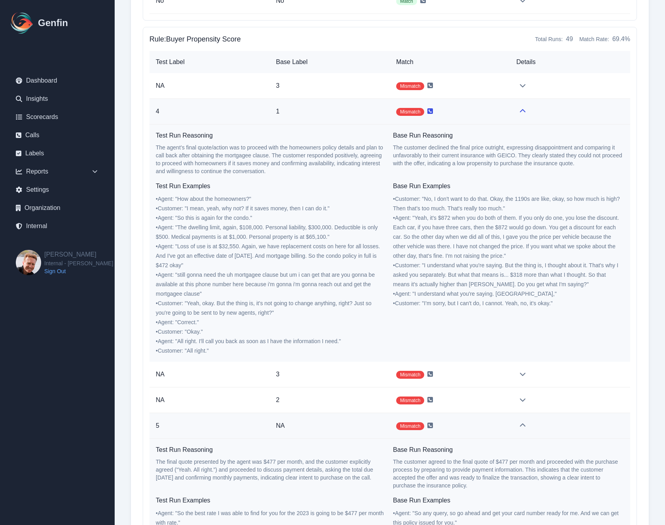
click at [432, 111] on icon at bounding box center [431, 111] width 6 height 6
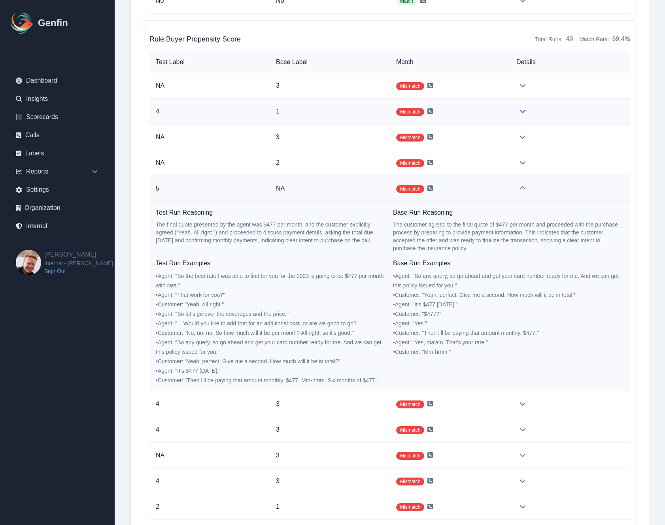
click at [341, 113] on p "1" at bounding box center [330, 111] width 108 height 9
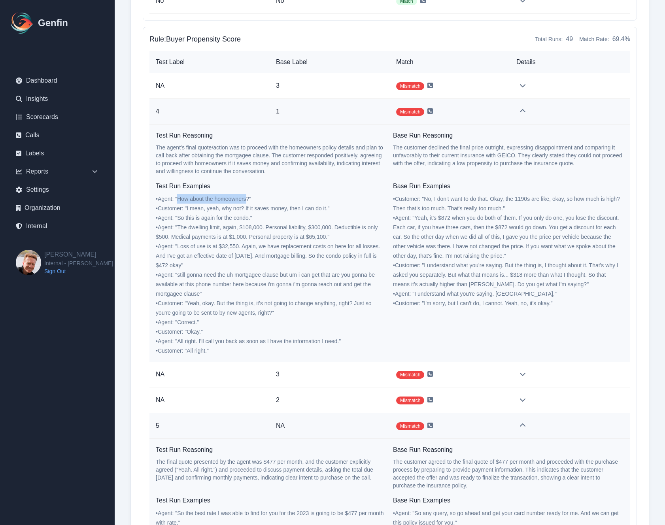
drag, startPoint x: 179, startPoint y: 198, endPoint x: 248, endPoint y: 198, distance: 68.4
click at [248, 198] on span "• Agent : " How about the homeowners? "" at bounding box center [203, 199] width 95 height 6
copy span "How about the homeowners"
drag, startPoint x: 435, startPoint y: 200, endPoint x: 532, endPoint y: 197, distance: 96.6
click at [532, 197] on span "• Customer : " No, I don't want to do that. Okay, the 1190s are like, okay, so …" at bounding box center [506, 204] width 227 height 16
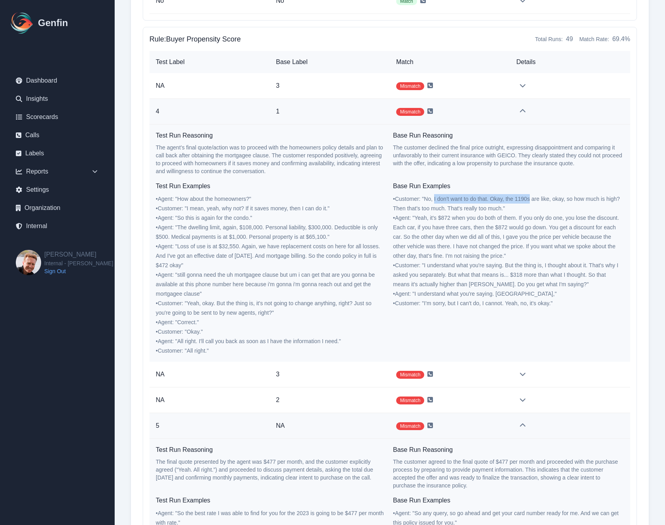
copy span "I don't want to do that. Okay, the 1190s"
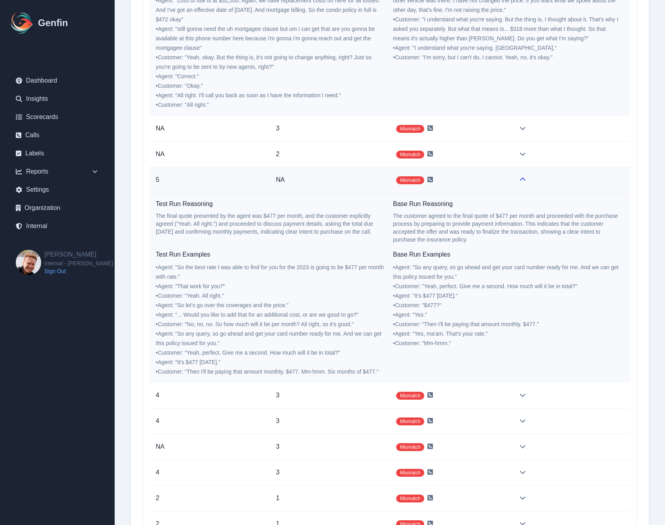
scroll to position [11137, 0]
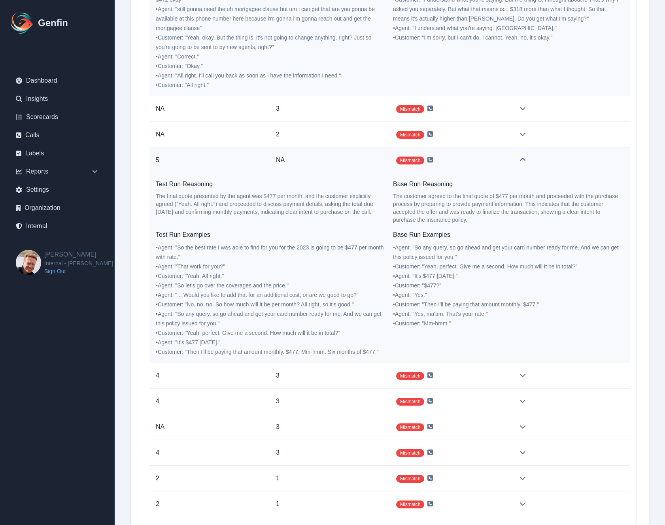
click at [333, 163] on p "NA" at bounding box center [330, 159] width 108 height 9
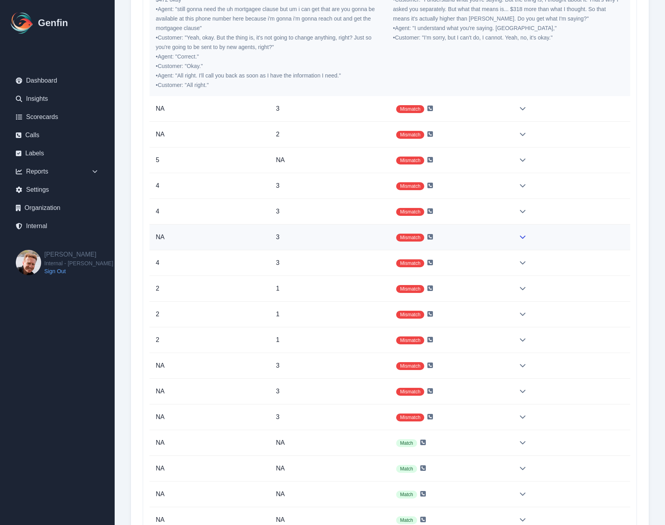
click at [328, 237] on p "3" at bounding box center [330, 237] width 108 height 9
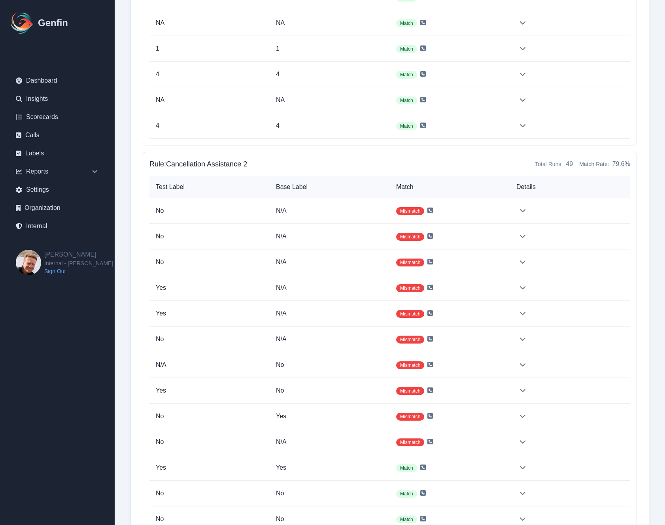
scroll to position [12511, 0]
click at [343, 288] on p "N/A" at bounding box center [330, 288] width 108 height 9
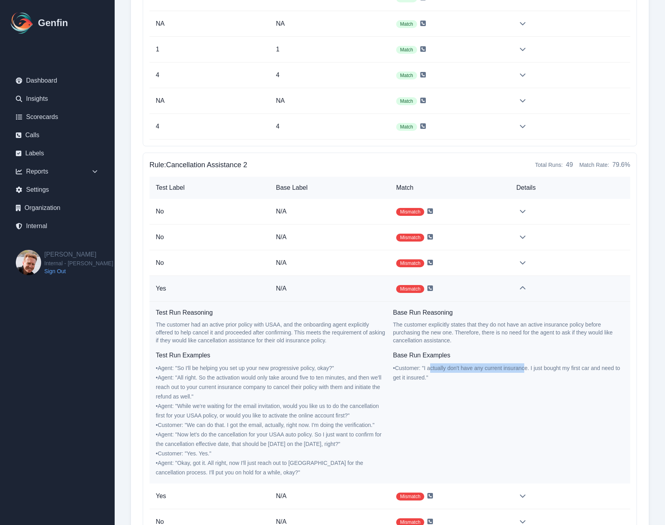
drag, startPoint x: 432, startPoint y: 369, endPoint x: 527, endPoint y: 370, distance: 94.2
click at [527, 370] on span "• Customer : " I actually don't have any current insurance. I just bought my fi…" at bounding box center [506, 373] width 227 height 16
copy span "ctually don't have any current insuranc"
click at [432, 289] on icon at bounding box center [431, 288] width 6 height 6
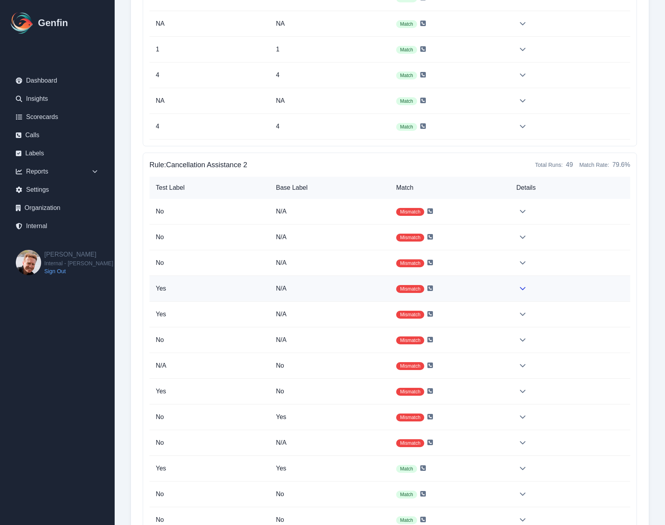
click at [367, 289] on p "N/A" at bounding box center [330, 288] width 108 height 9
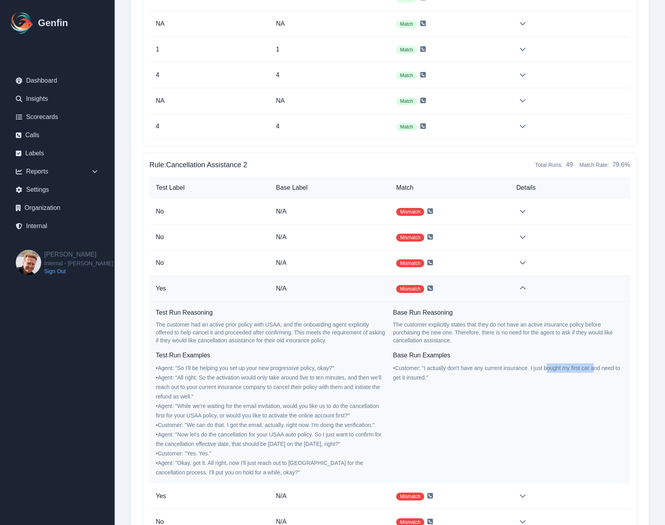
drag, startPoint x: 548, startPoint y: 368, endPoint x: 597, endPoint y: 366, distance: 49.5
click at [597, 366] on span "• Customer : " I actually don't have any current insurance. I just bought my fi…" at bounding box center [506, 373] width 227 height 16
copy span "ought my first car a"
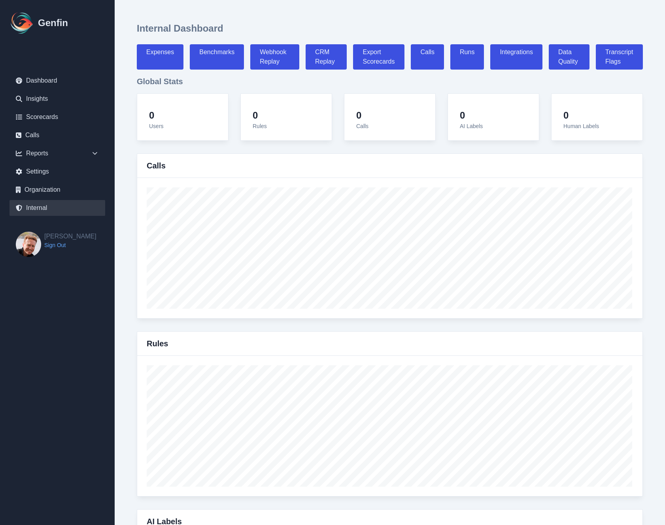
select select "paid"
select select "7"
select select "paid"
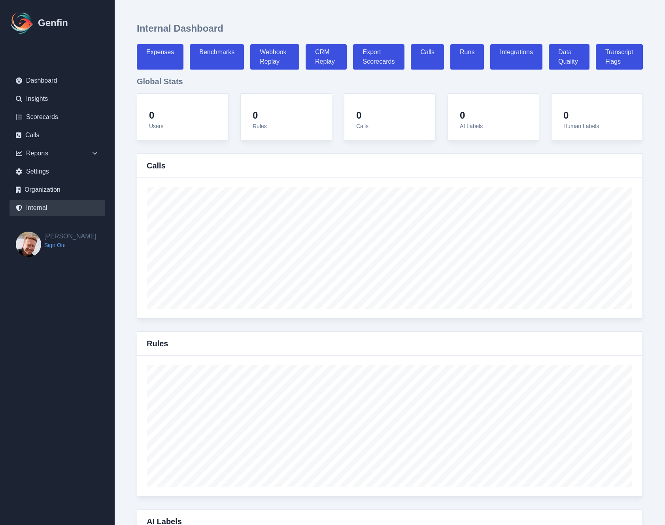
select select "7"
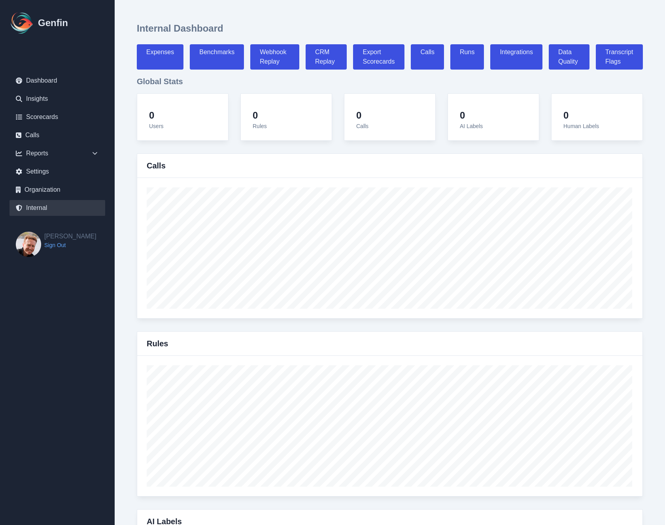
select select "7"
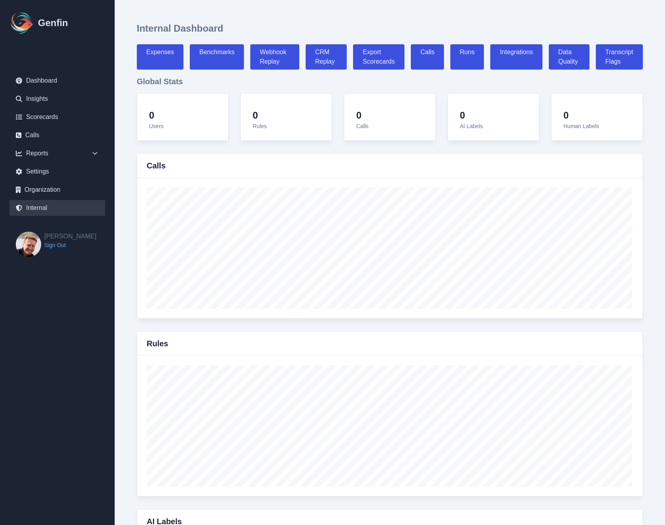
select select "7"
select select "paid"
select select "7"
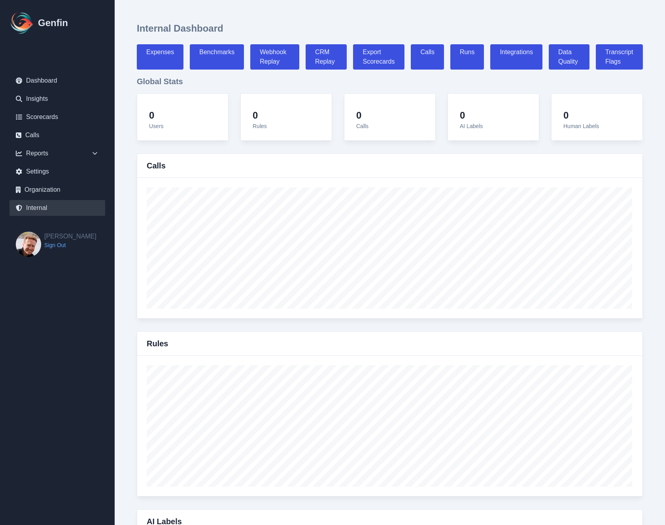
select select "7"
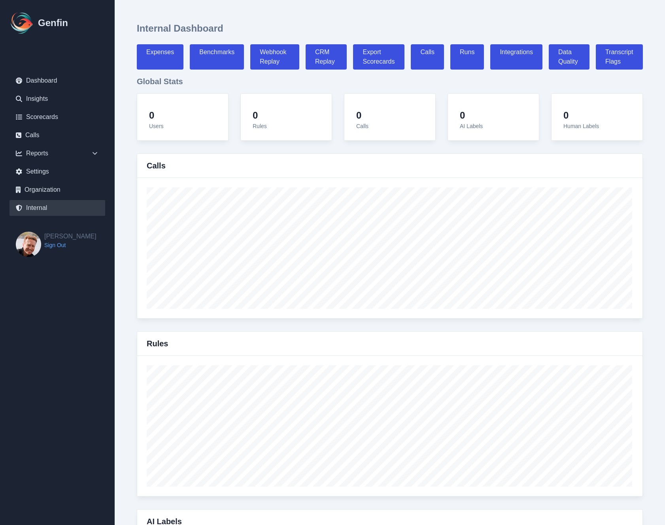
select select "7"
select select "paid"
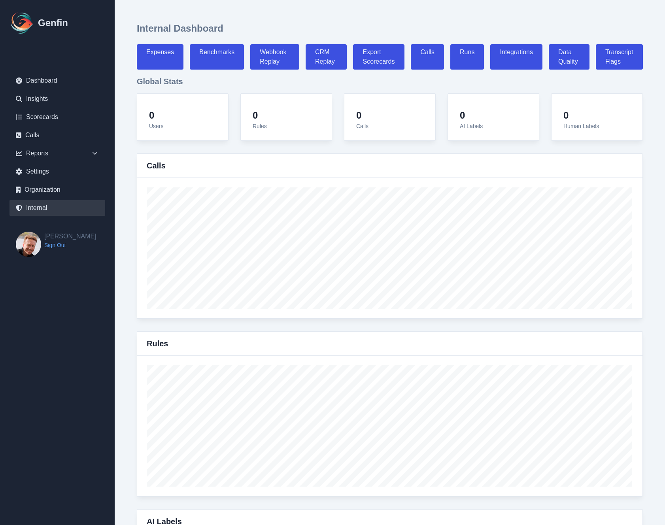
select select "7"
select select "paid"
select select "7"
select select "paid"
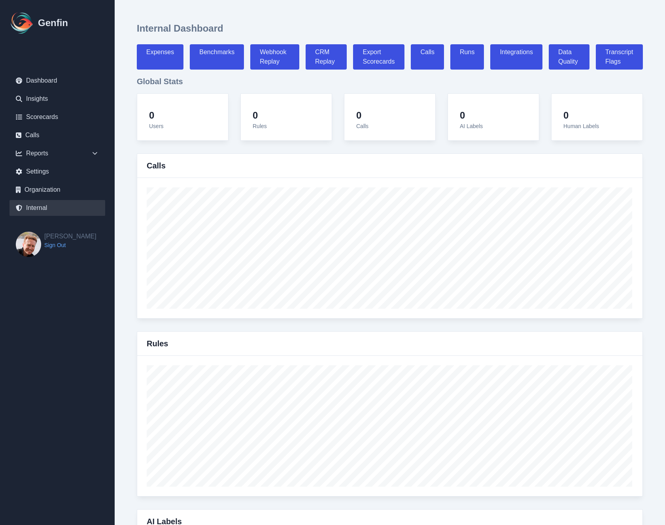
select select "7"
select select "paid"
select select "7"
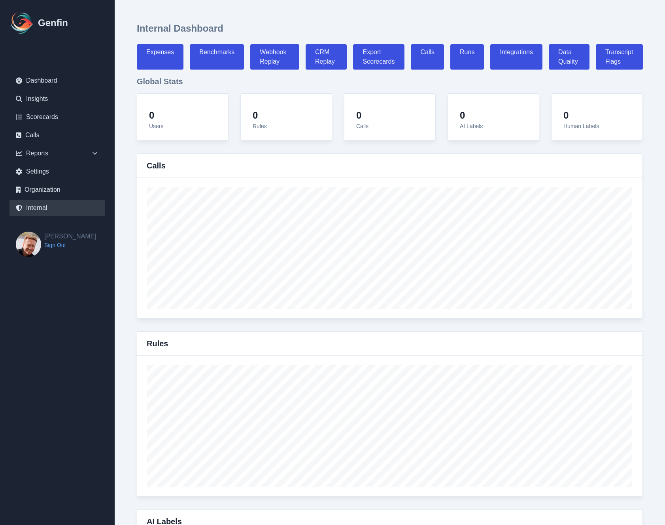
select select "7"
select select "paid"
select select "7"
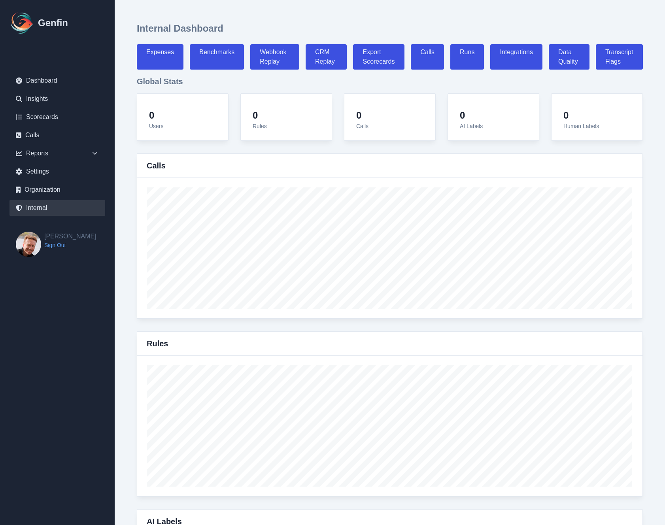
select select "paid"
select select "7"
select select "paid"
select select "7"
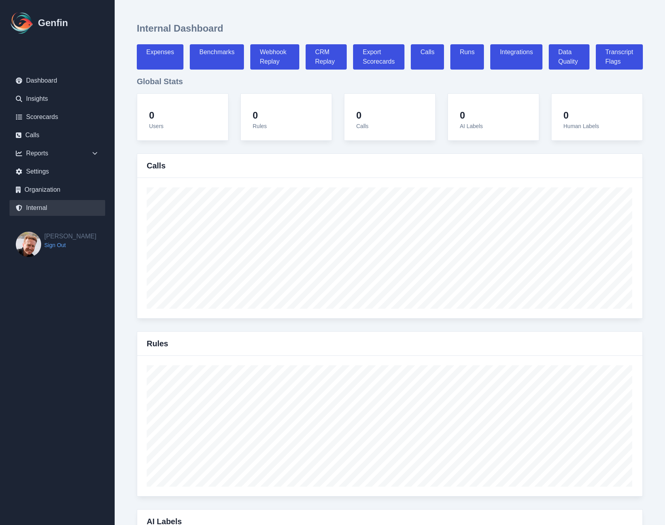
select select "paid"
select select "7"
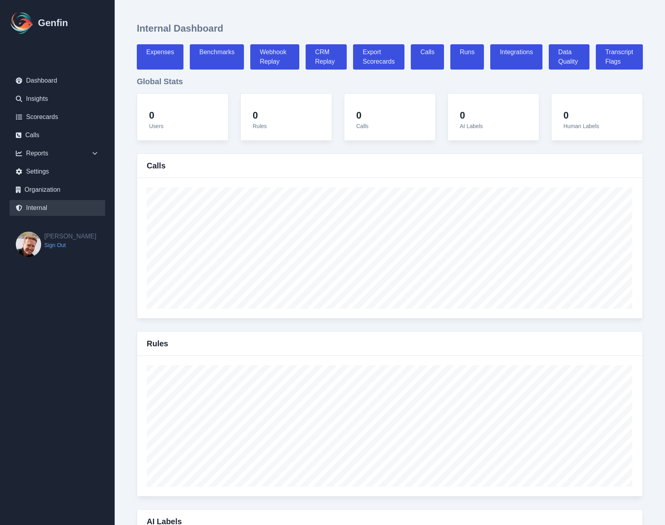
select select "7"
select select "paid"
select select "7"
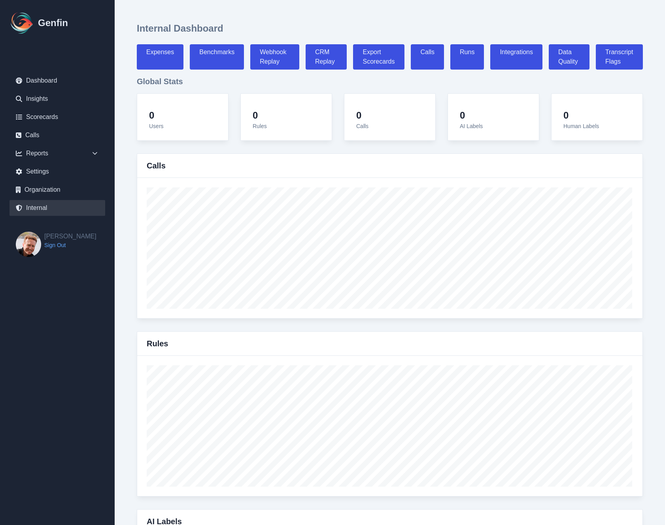
select select "7"
select select "paid"
select select "7"
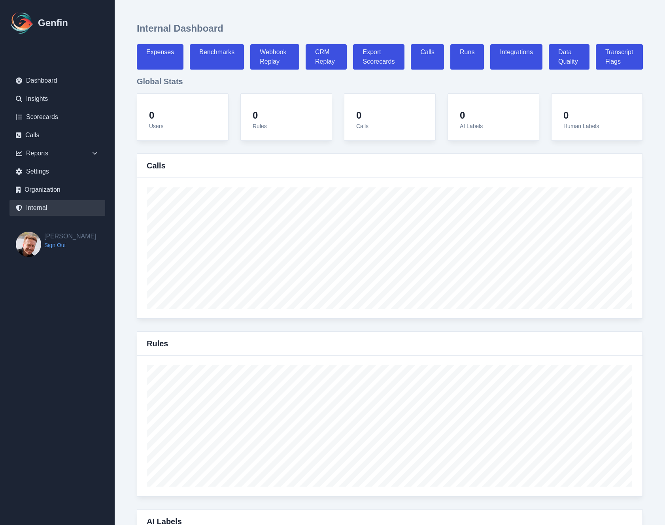
select select "7"
select select "paid"
select select "7"
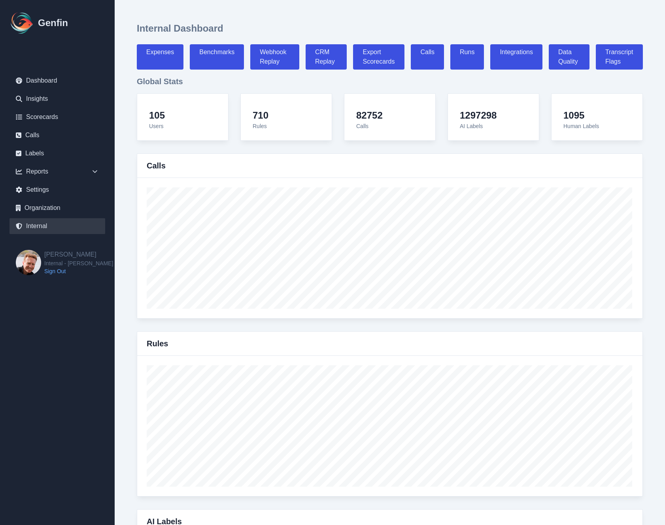
scroll to position [2515, 0]
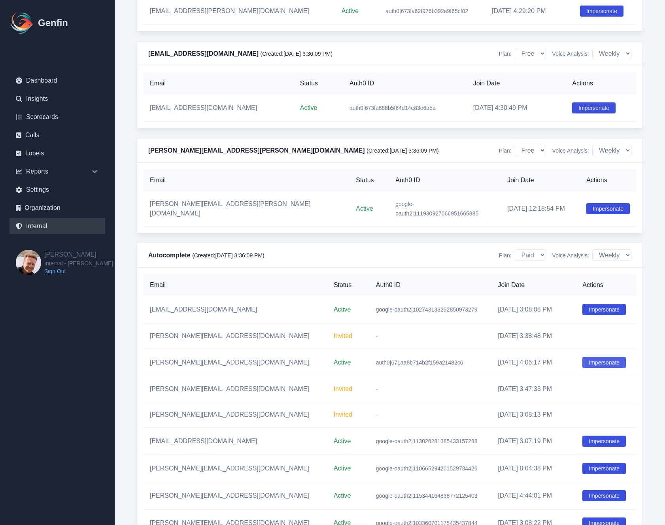
click at [596, 368] on button "Impersonate" at bounding box center [605, 362] width 44 height 11
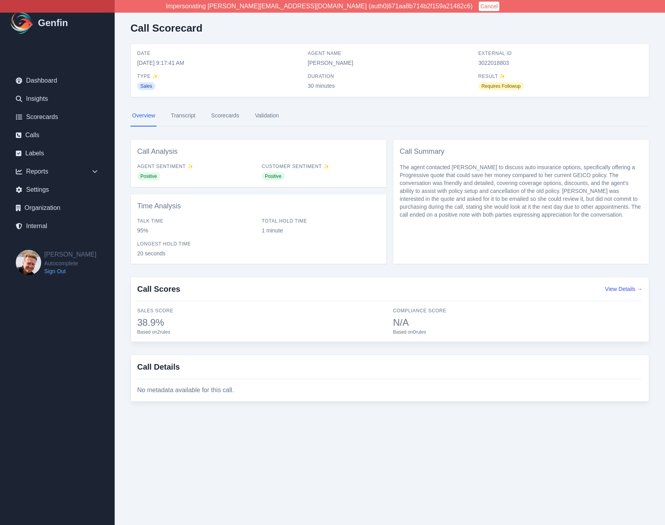
click at [185, 114] on link "Transcript" at bounding box center [183, 115] width 28 height 21
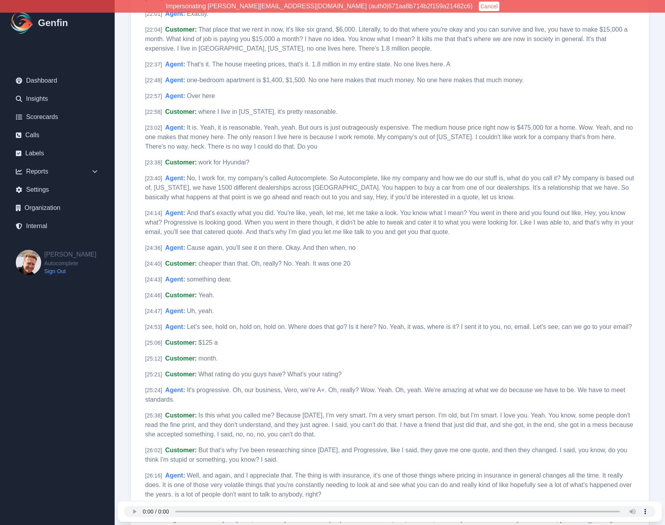
scroll to position [4466, 0]
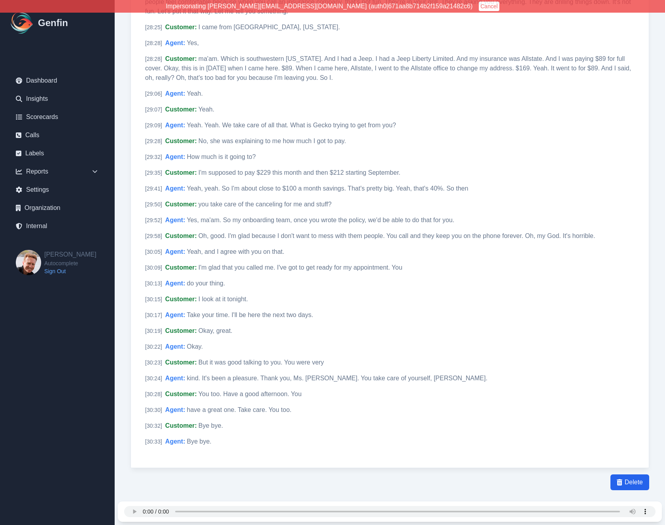
click at [199, 475] on div "Delete" at bounding box center [390, 483] width 519 height 16
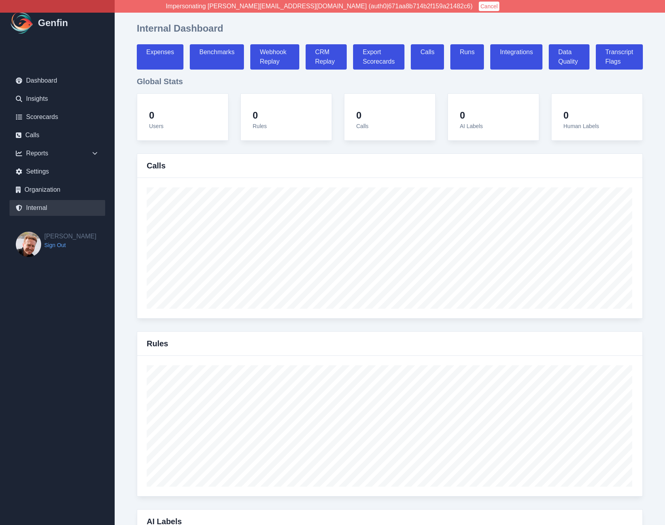
select select "paid"
select select "7"
select select "paid"
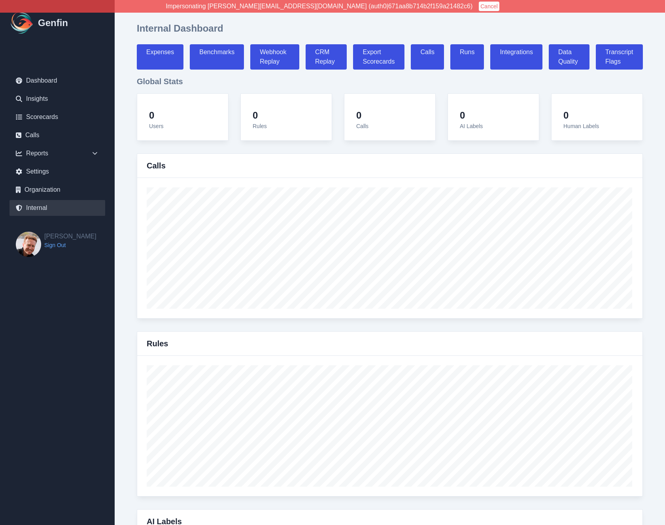
select select "7"
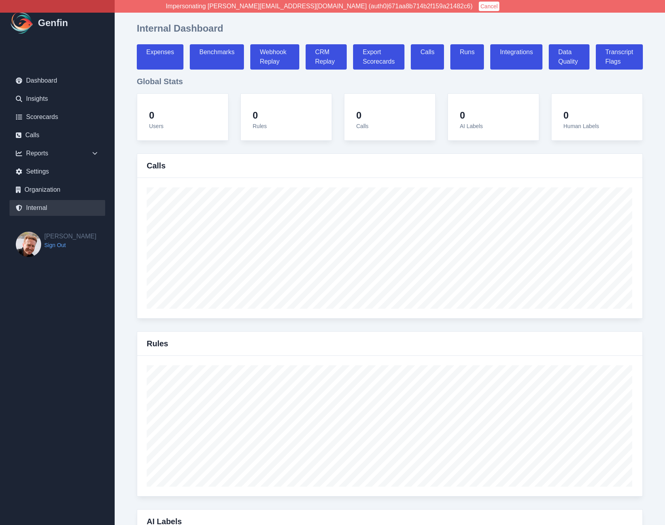
select select "7"
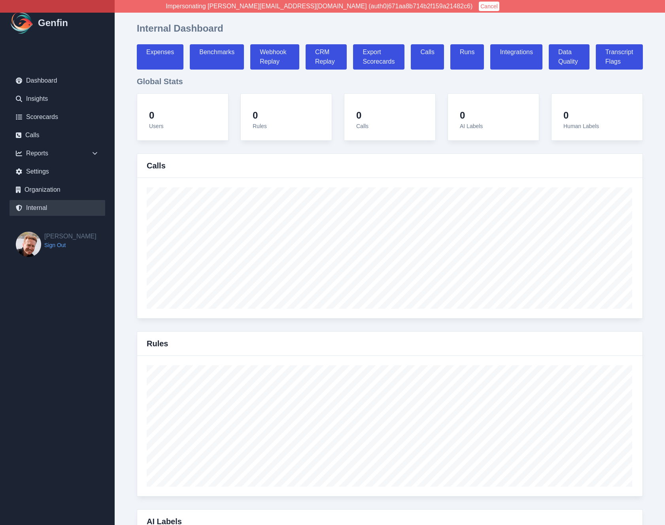
select select "7"
select select "paid"
select select "7"
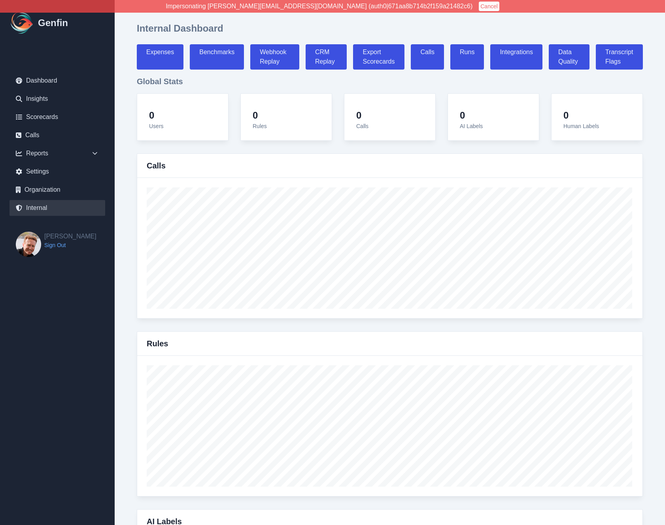
select select "7"
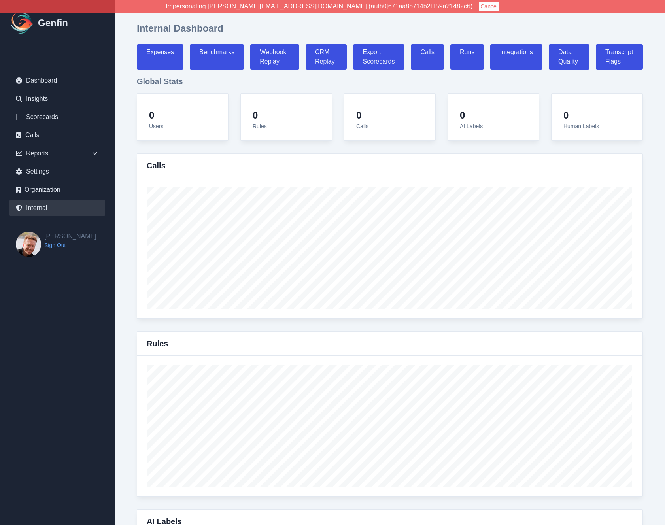
select select "7"
select select "paid"
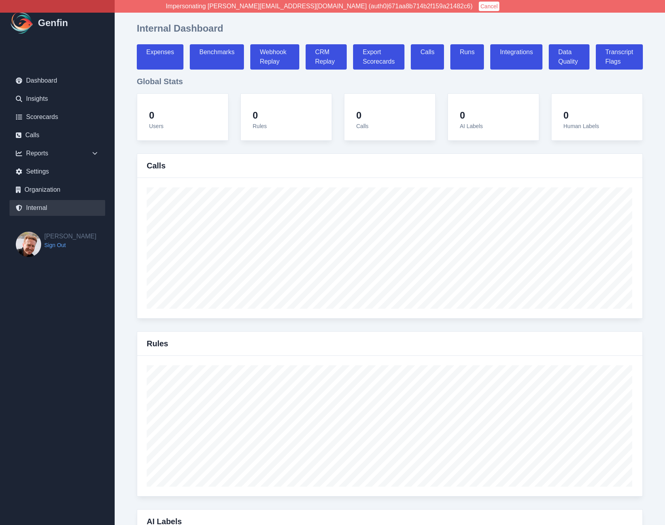
select select "7"
select select "paid"
select select "7"
select select "paid"
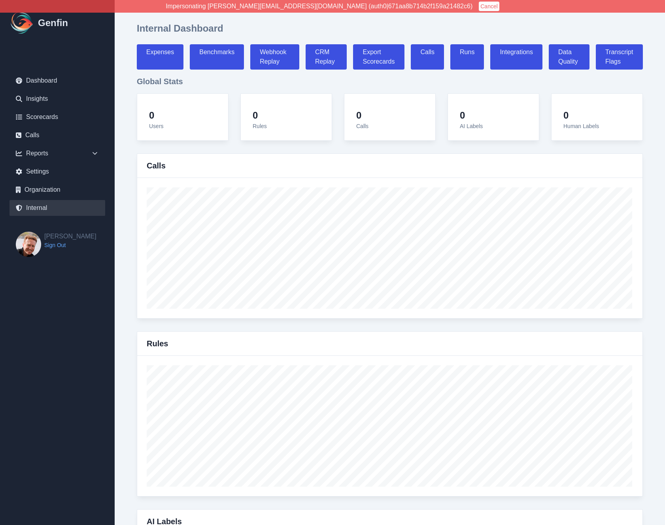
select select "7"
select select "paid"
select select "7"
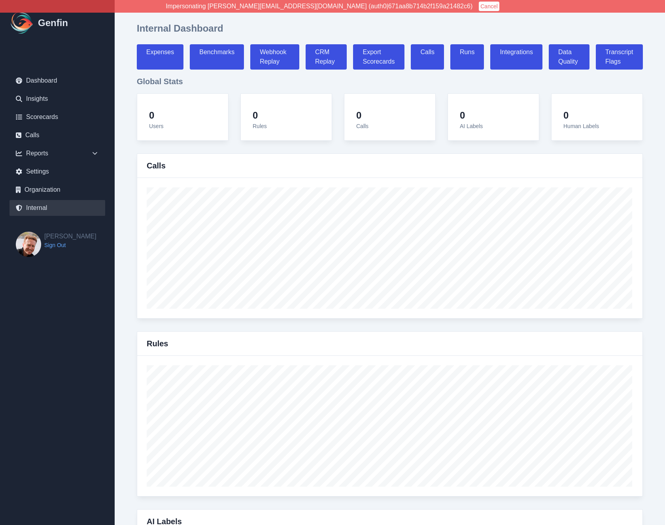
select select "7"
select select "paid"
select select "7"
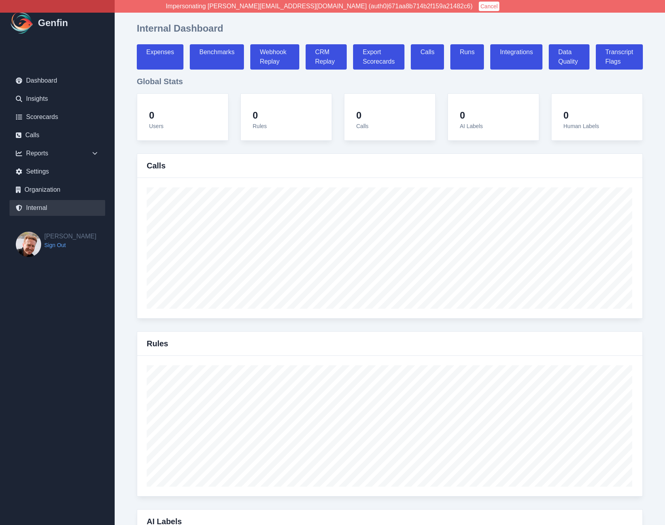
select select "paid"
select select "7"
select select "paid"
select select "7"
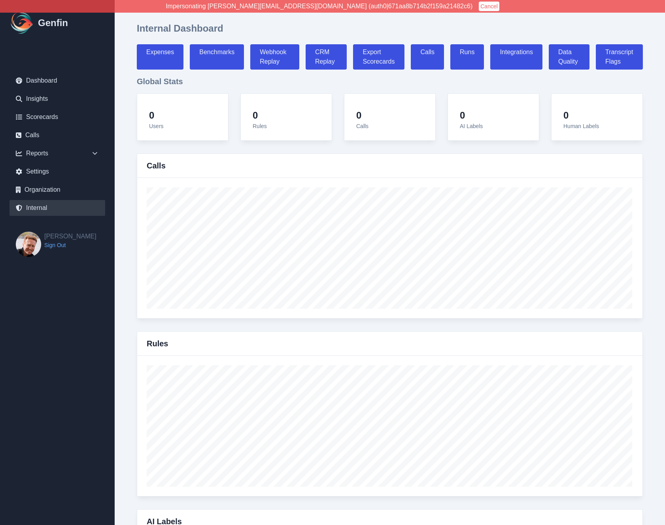
select select "paid"
select select "7"
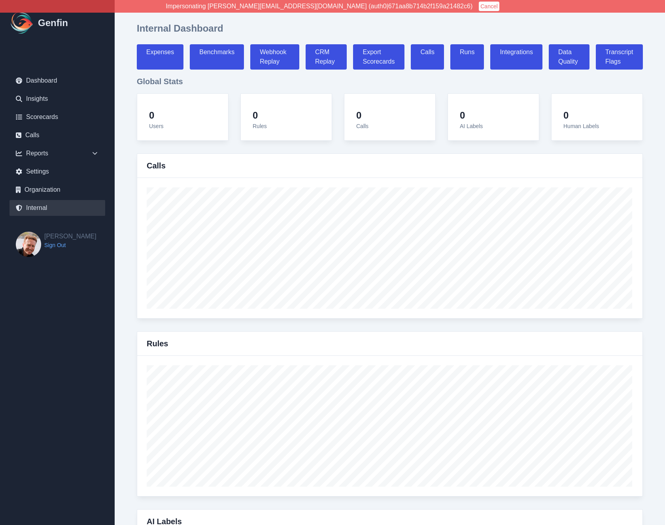
select select "7"
select select "paid"
select select "7"
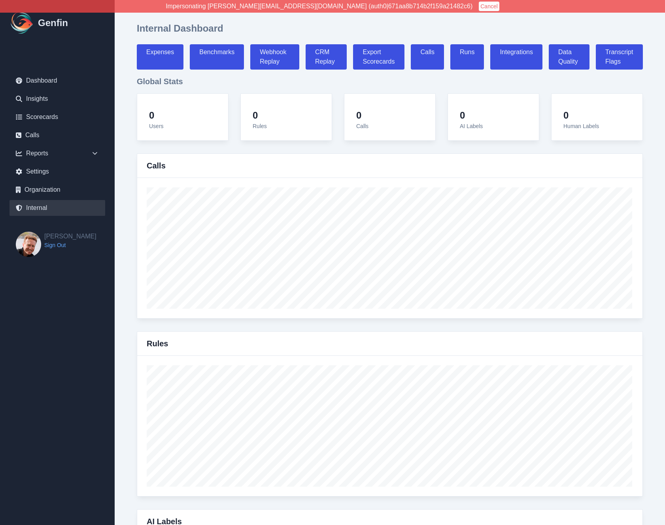
select select "7"
select select "paid"
select select "7"
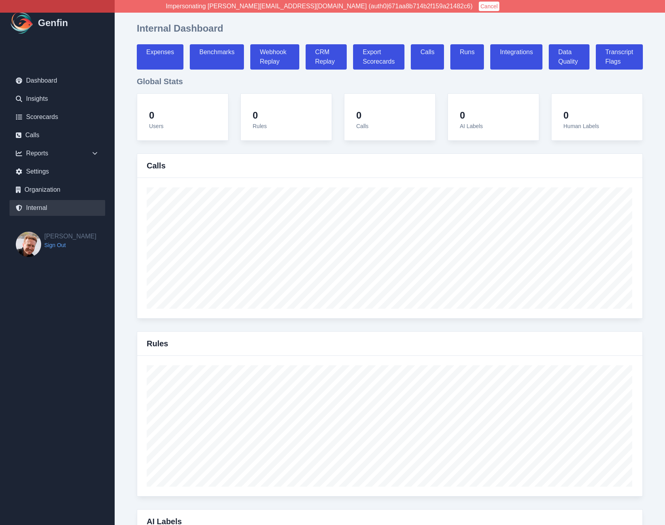
select select "7"
select select "paid"
select select "7"
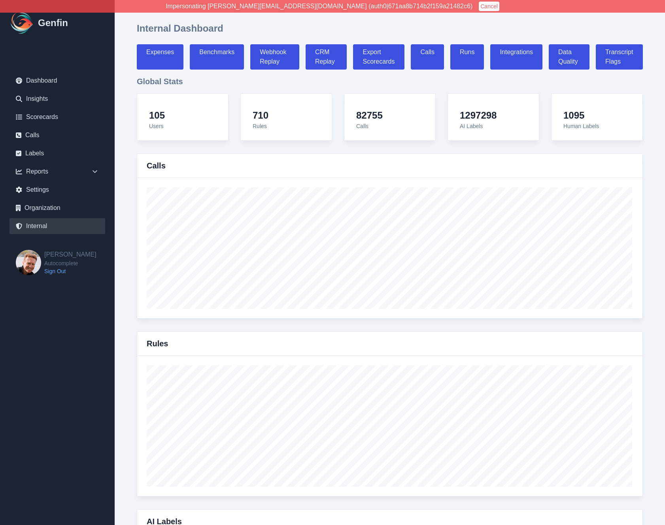
click at [479, 5] on button "Cancel" at bounding box center [489, 6] width 21 height 9
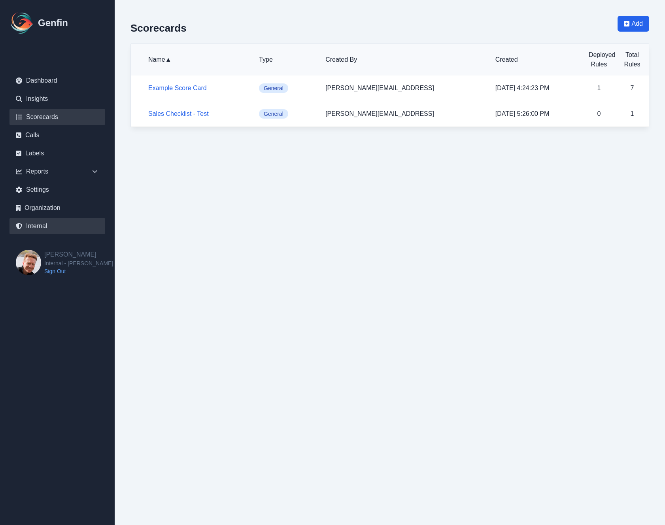
click at [51, 224] on link "Internal" at bounding box center [57, 226] width 96 height 16
select select "paid"
select select "7"
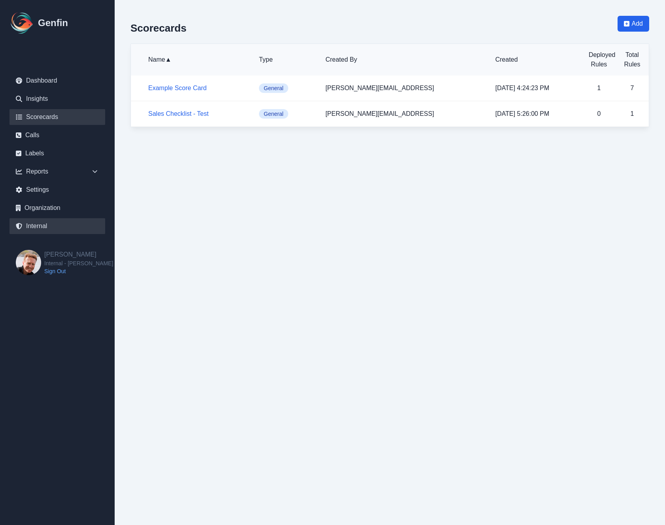
select select "paid"
select select "7"
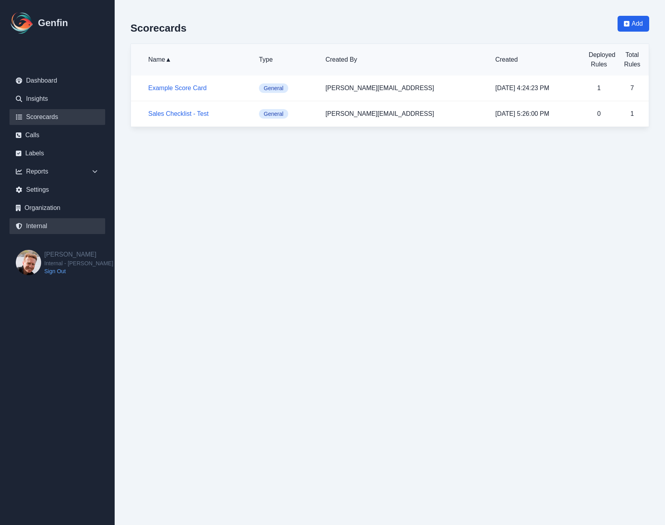
select select "7"
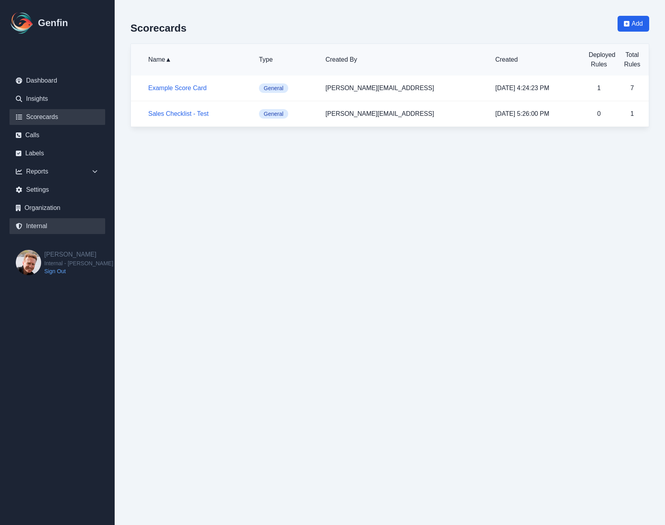
select select "7"
select select "paid"
select select "7"
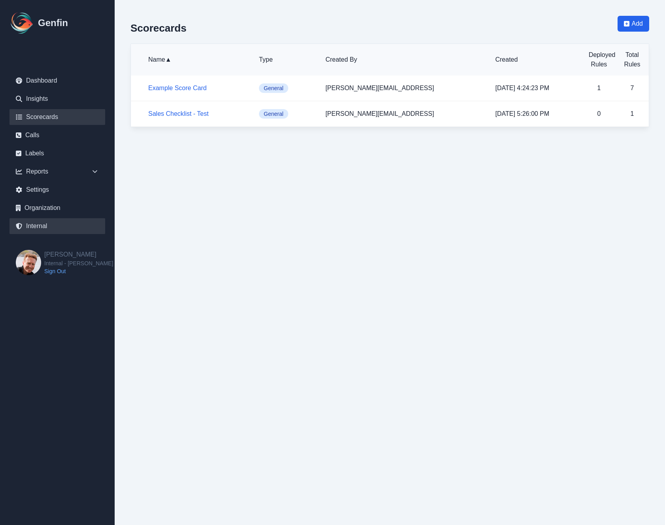
select select "7"
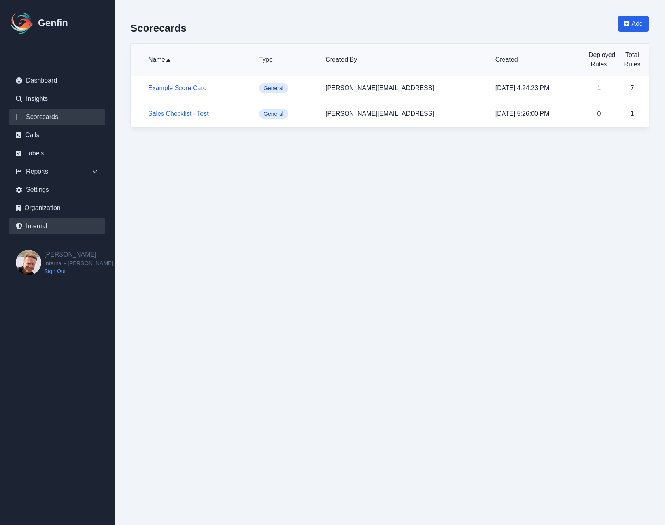
select select "7"
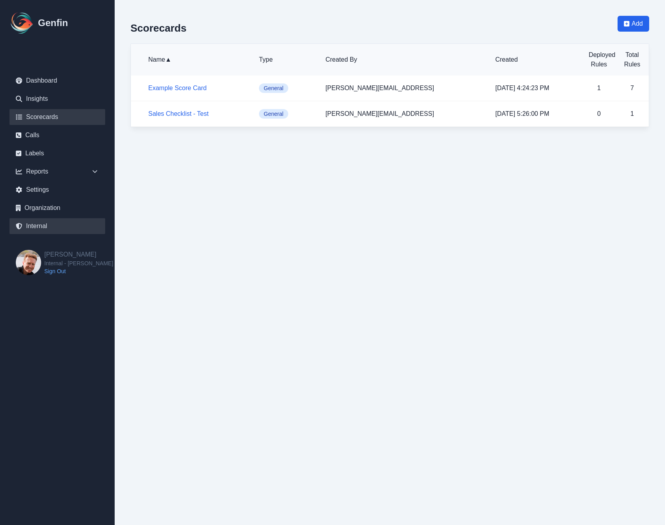
select select "paid"
select select "7"
select select "paid"
select select "7"
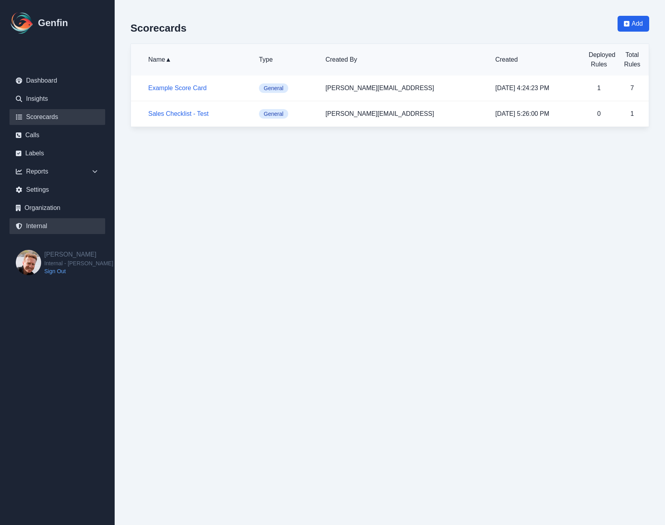
select select "paid"
select select "7"
select select "paid"
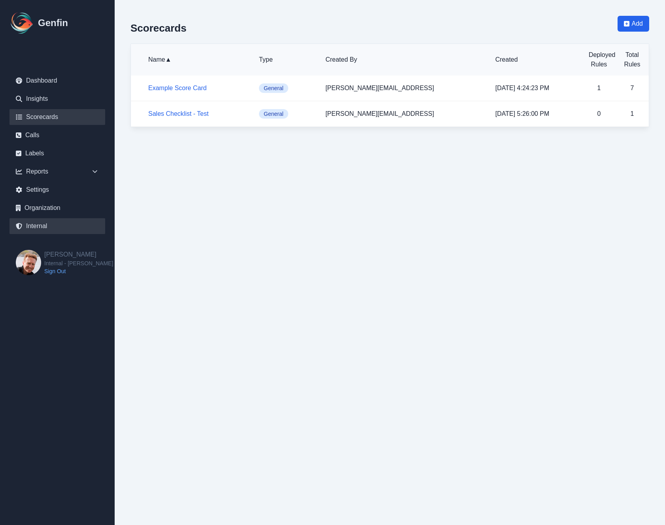
select select "7"
select select "paid"
select select "7"
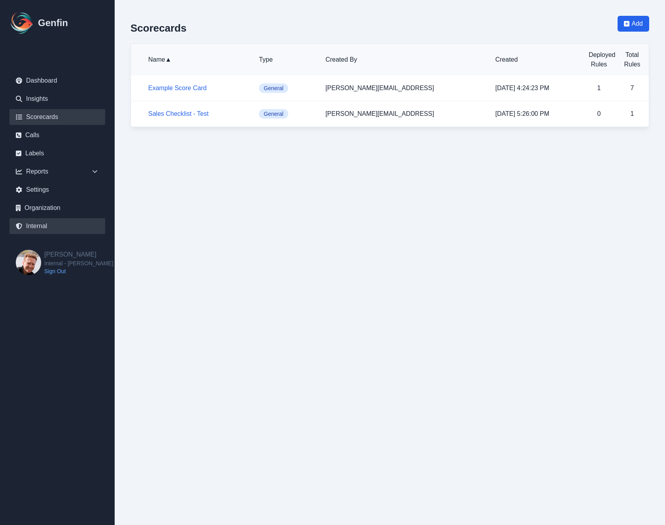
select select "7"
select select "paid"
select select "7"
select select "paid"
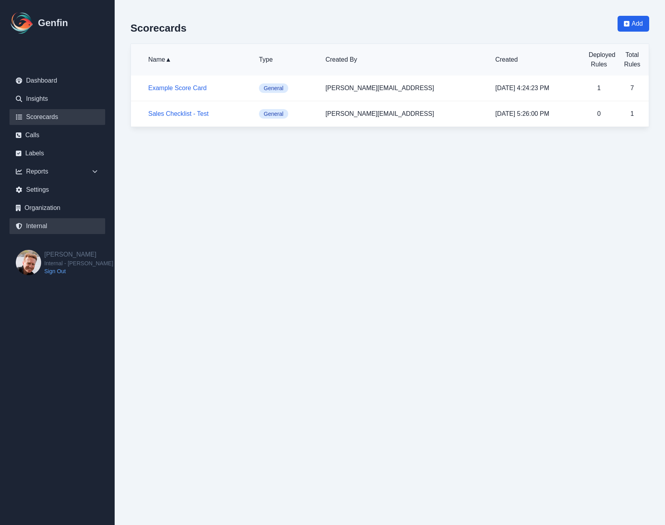
select select "7"
select select "paid"
select select "7"
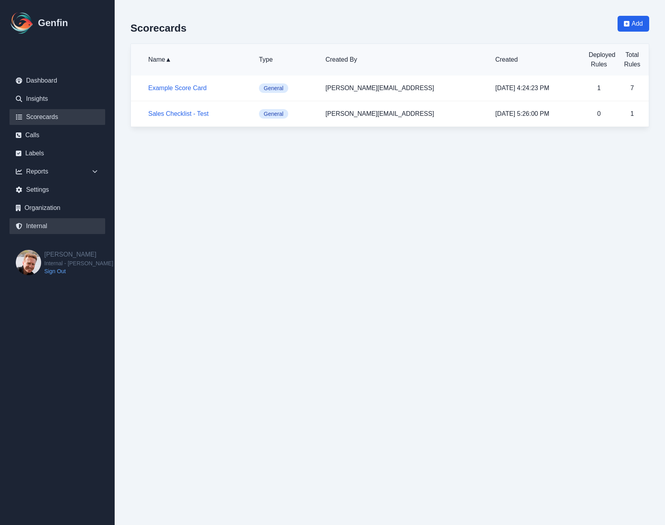
select select "7"
select select "paid"
select select "7"
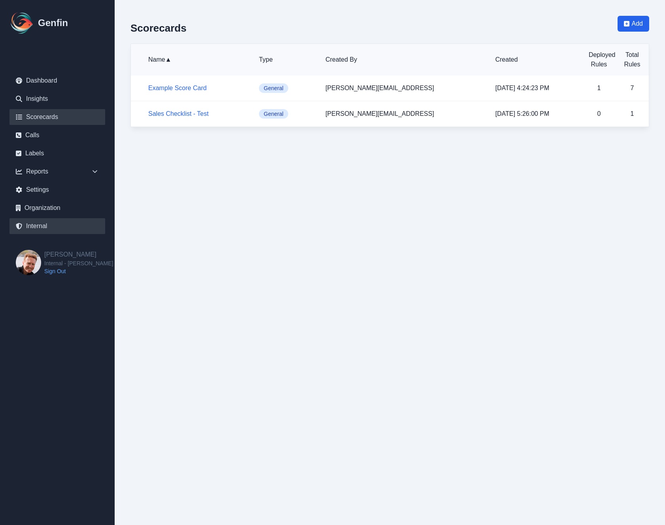
select select "7"
select select "paid"
select select "7"
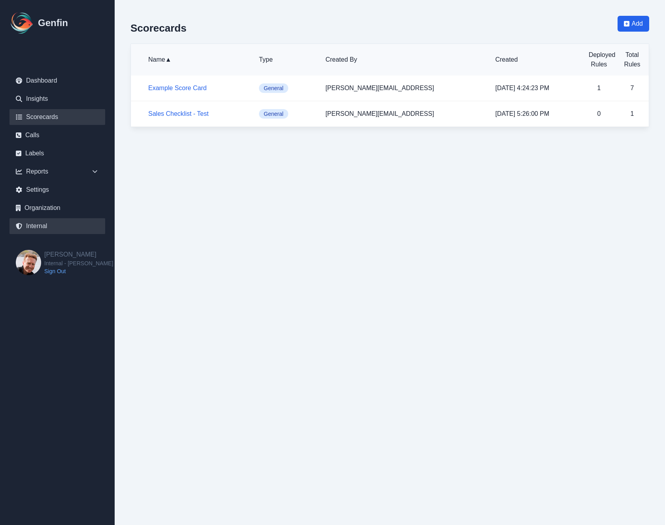
select select "7"
select select "paid"
select select "7"
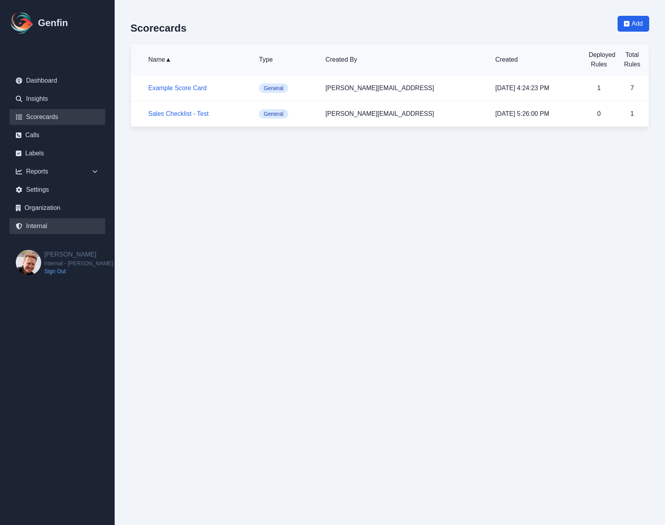
select select "7"
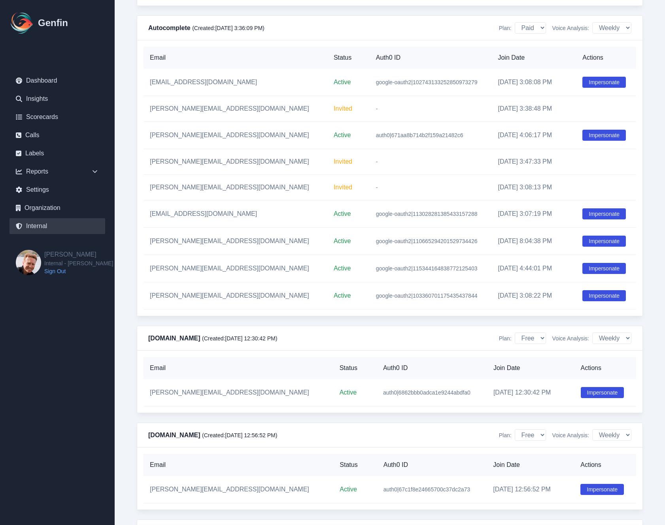
scroll to position [2689, 0]
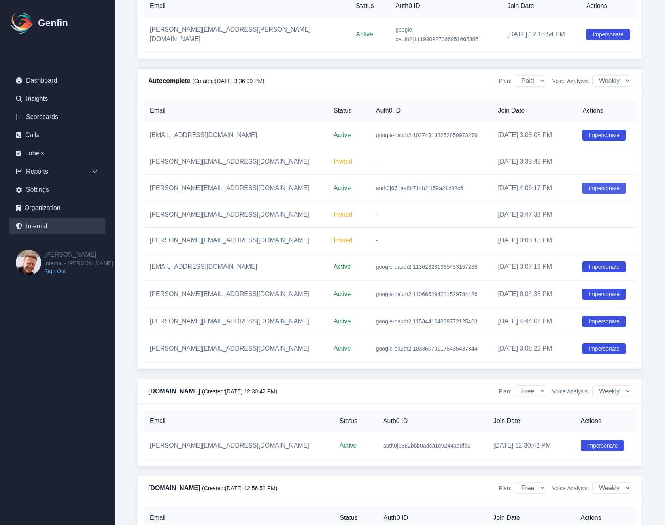
click at [591, 194] on button "Impersonate" at bounding box center [605, 188] width 44 height 11
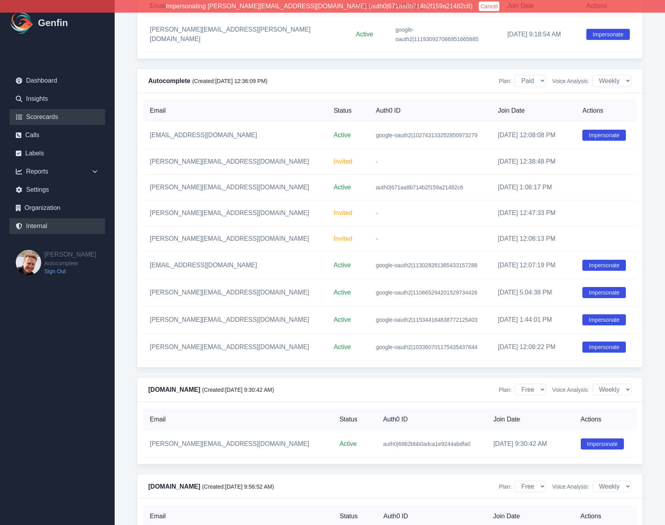
click at [57, 123] on link "Scorecards" at bounding box center [57, 117] width 96 height 16
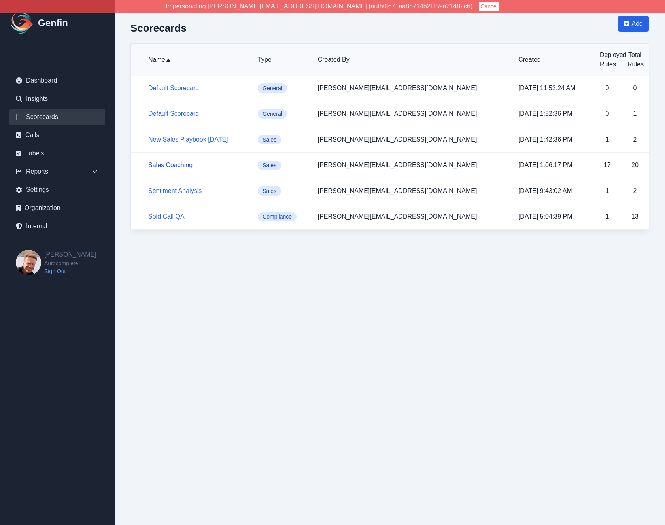
click at [171, 167] on link "Sales Coaching" at bounding box center [170, 165] width 44 height 7
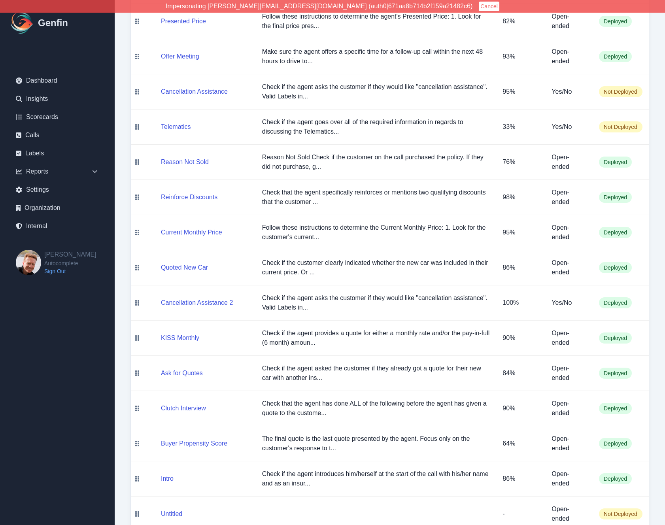
scroll to position [347, 0]
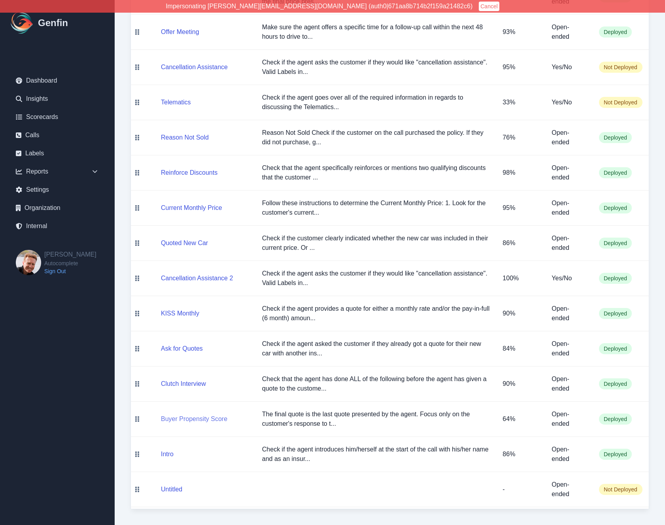
click at [212, 420] on button "Buyer Propensity Score" at bounding box center [194, 419] width 66 height 9
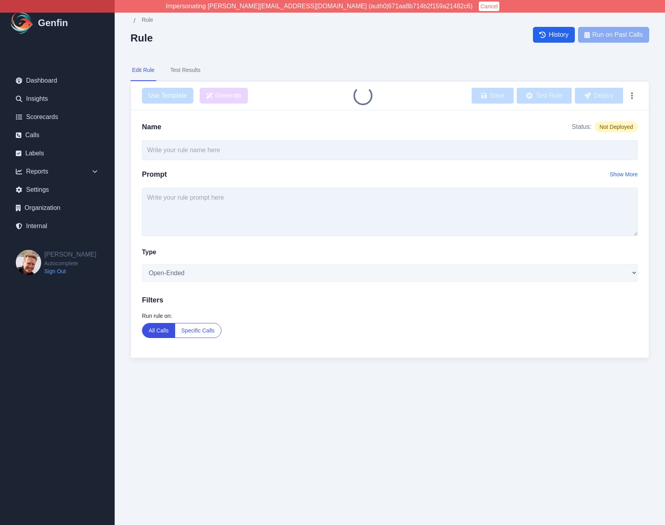
type input "Buyer Propensity Score"
type textarea "The final quote is the last quote presented by the agent. Focus only on the cus…"
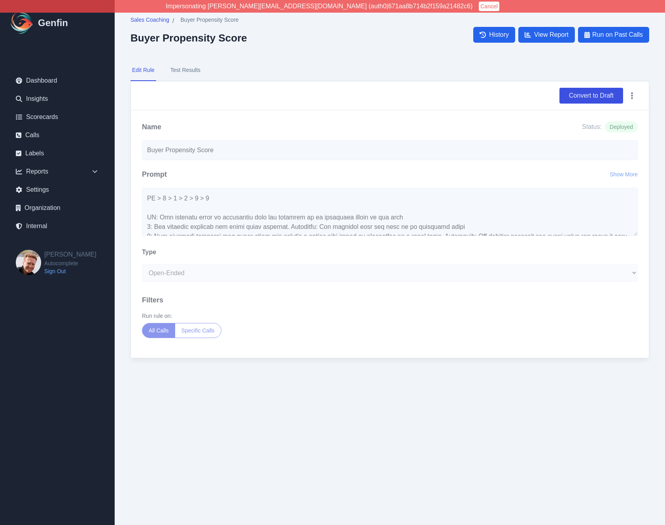
scroll to position [29, 0]
click at [629, 176] on button "Show More" at bounding box center [624, 175] width 28 height 8
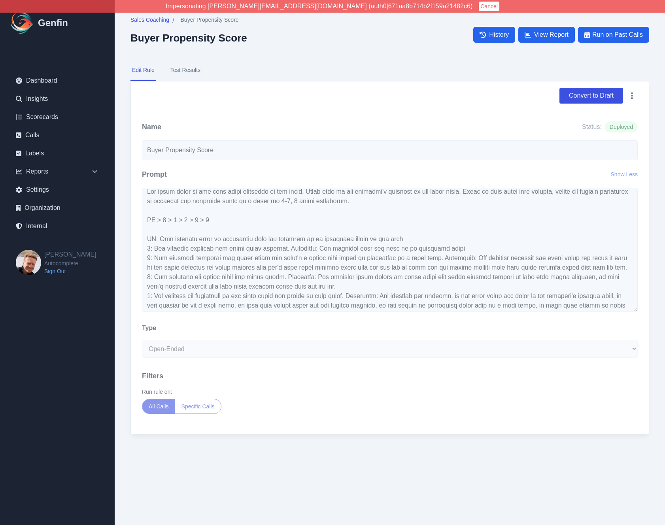
scroll to position [0, 0]
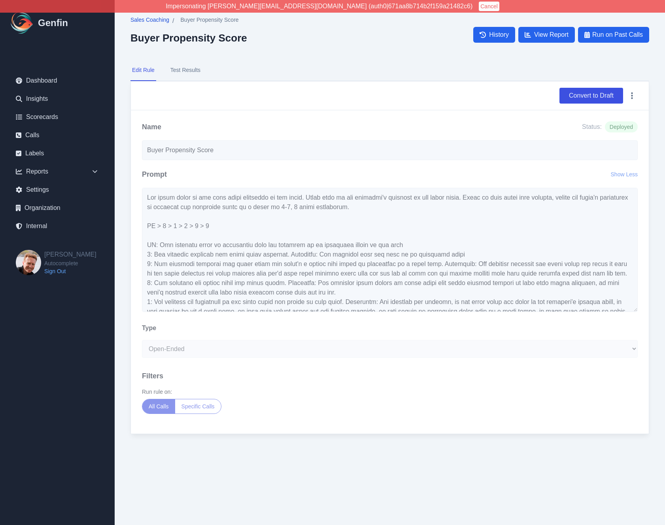
click at [146, 21] on span "Sales Coaching" at bounding box center [150, 20] width 39 height 8
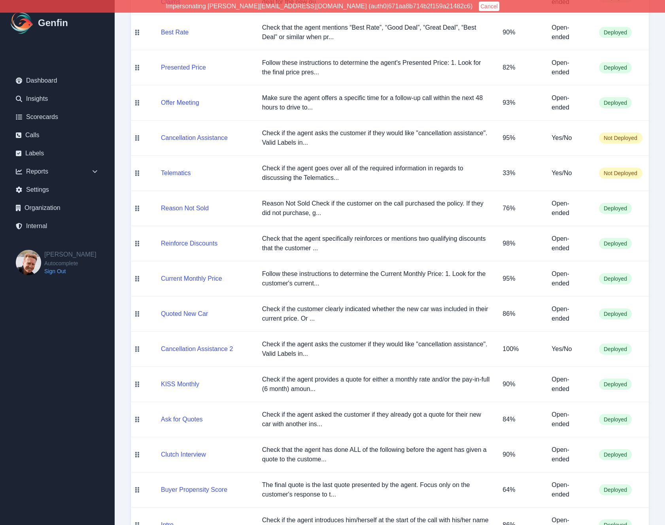
scroll to position [347, 0]
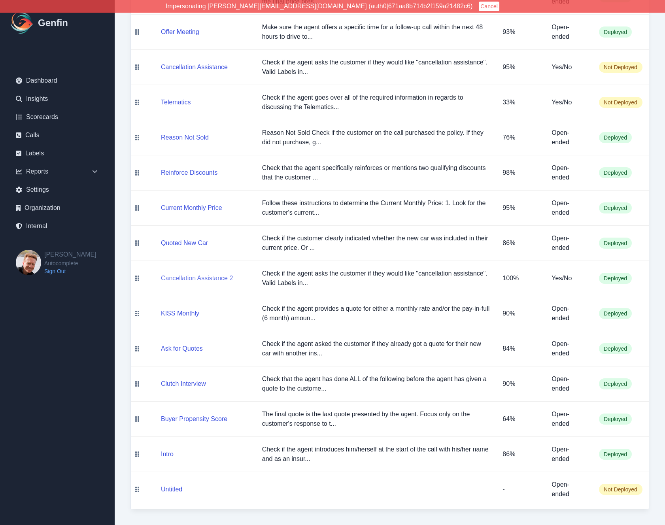
click at [195, 280] on button "Cancellation Assistance 2" at bounding box center [197, 278] width 72 height 9
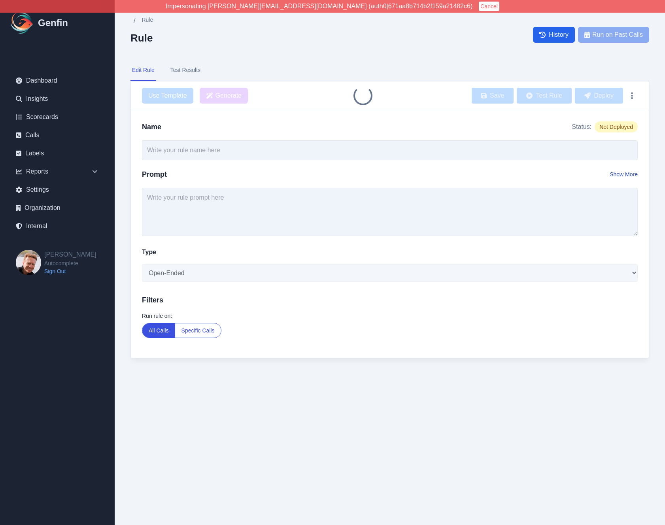
type input "Cancellation Assistance 2"
type textarea "Check if the agent asks the customer if they would like "cancellation assistanc…"
select select "Yes/No"
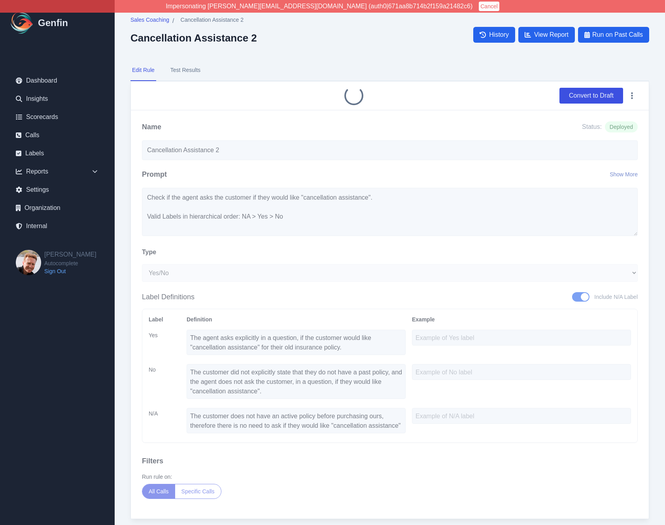
click at [620, 175] on button "Show More" at bounding box center [624, 175] width 28 height 8
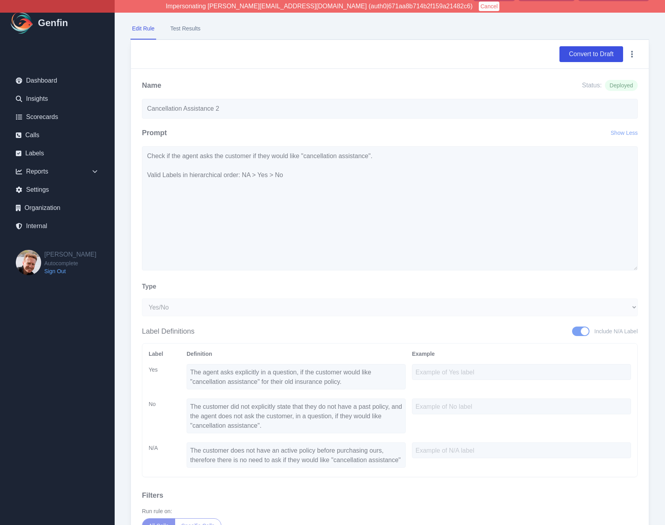
scroll to position [42, 0]
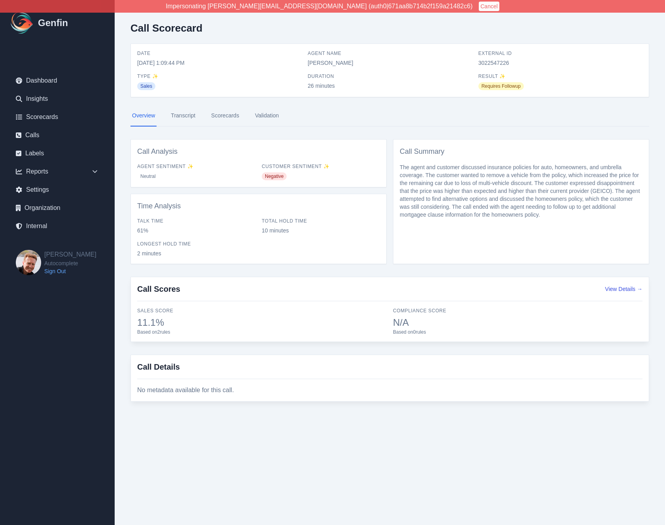
click at [188, 116] on link "Transcript" at bounding box center [183, 115] width 28 height 21
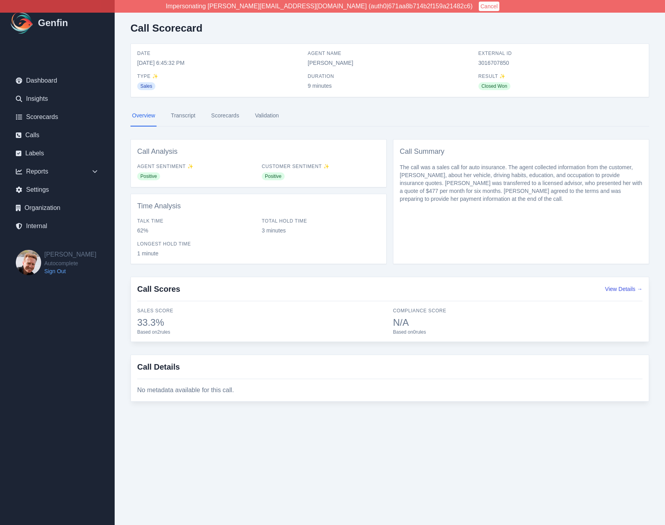
click at [183, 117] on link "Transcript" at bounding box center [183, 115] width 28 height 21
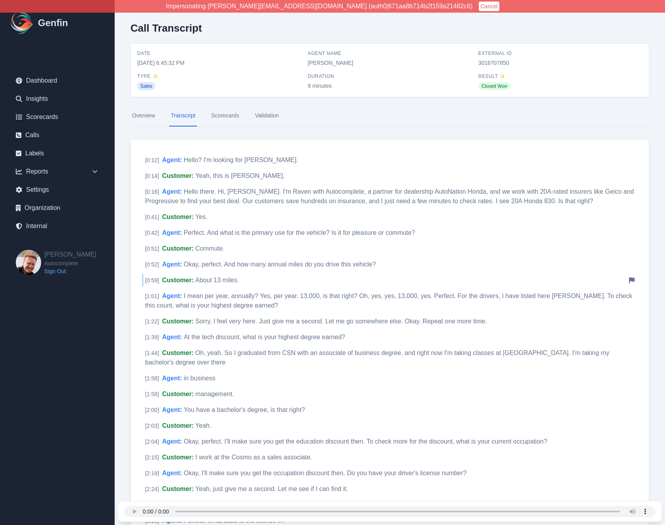
scroll to position [753, 0]
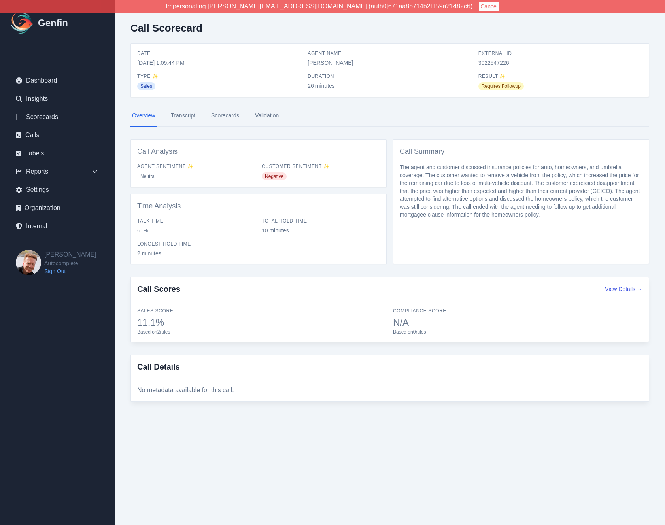
click at [187, 115] on link "Transcript" at bounding box center [183, 115] width 28 height 21
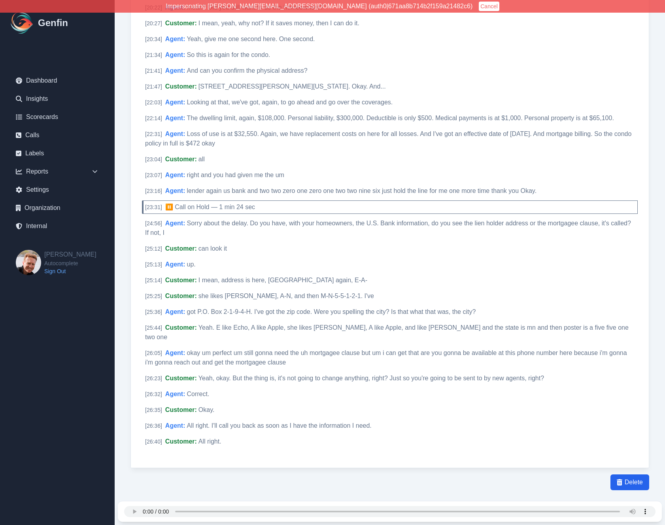
scroll to position [1173, 0]
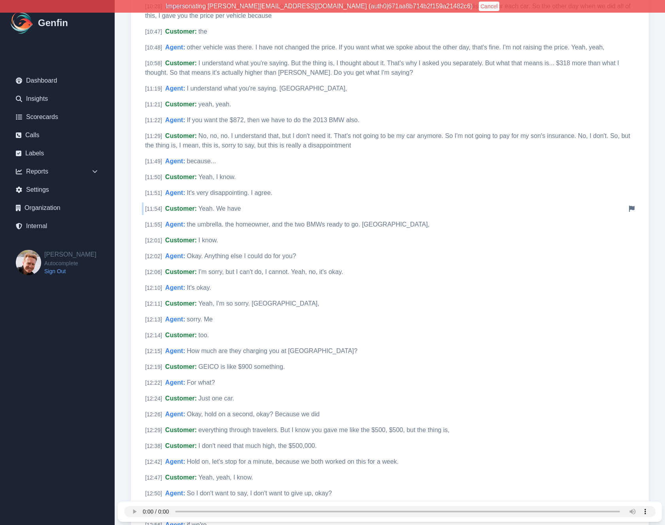
click at [213, 205] on span "Yeah. We have" at bounding box center [220, 208] width 43 height 7
click at [0, 0] on div "Impersonating [PERSON_NAME][EMAIL_ADDRESS][DOMAIN_NAME] (auth0|671aa8b714b2f159…" at bounding box center [332, 144] width 665 height 2635
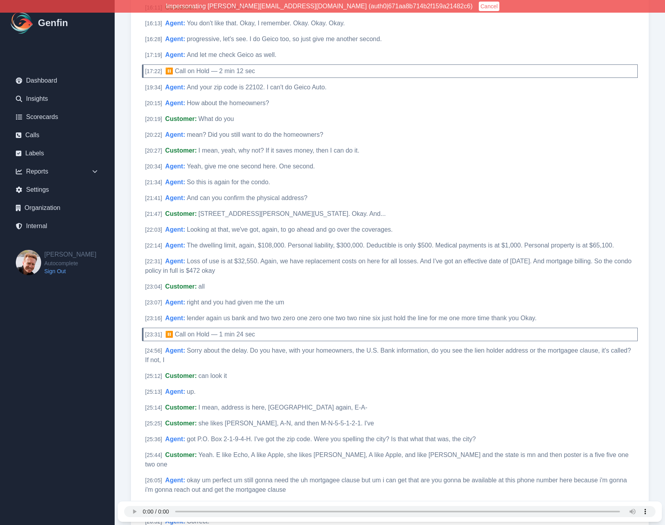
scroll to position [2090, 0]
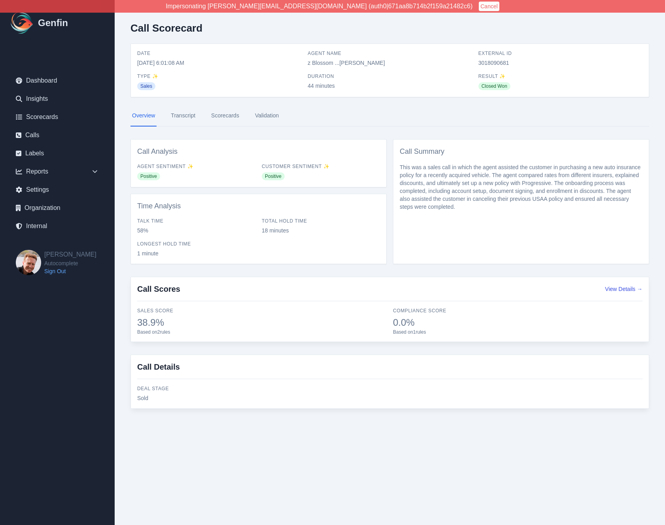
click at [186, 112] on link "Transcript" at bounding box center [183, 115] width 28 height 21
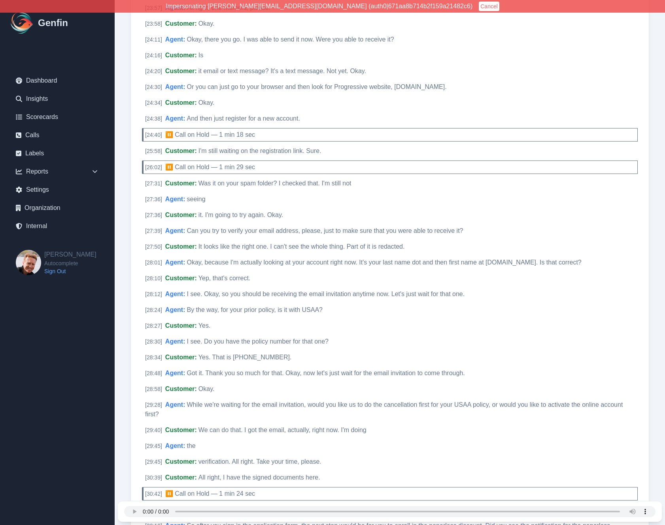
scroll to position [3724, 0]
